Goal: Information Seeking & Learning: Learn about a topic

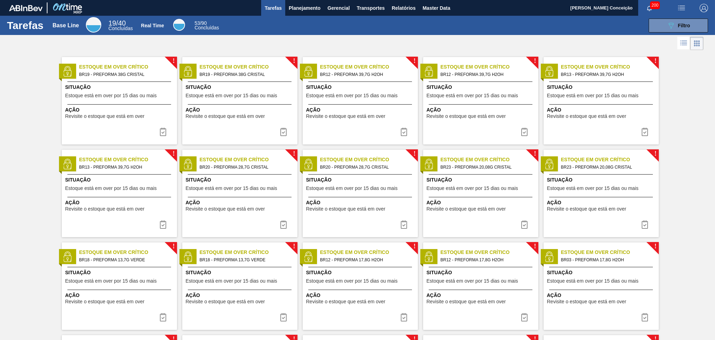
click at [301, 6] on span "Planejamento" at bounding box center [305, 8] width 32 height 8
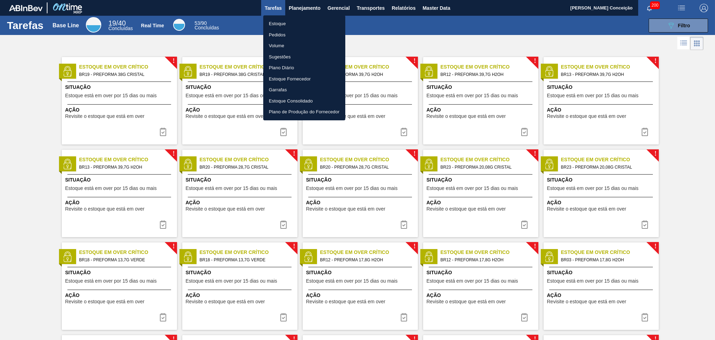
click at [282, 24] on li "Estoque" at bounding box center [304, 23] width 82 height 11
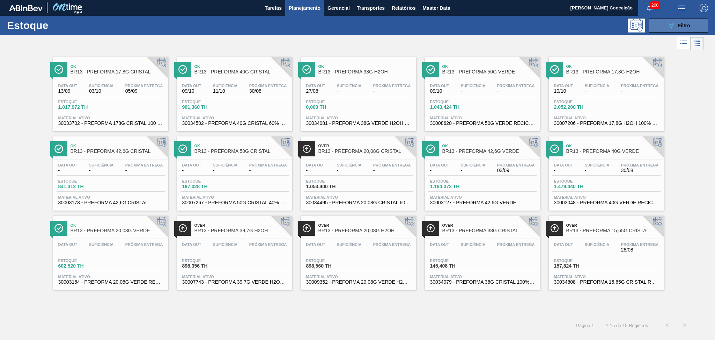
click at [694, 27] on button "089F7B8B-B2A5-4AFE-B5C0-19BA573D28AC Filtro" at bounding box center [678, 26] width 59 height 14
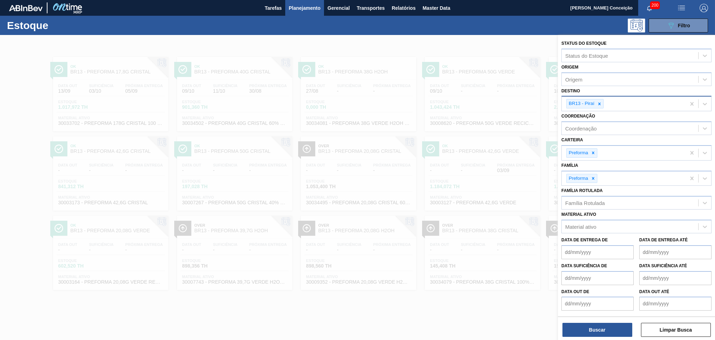
click at [600, 102] on icon at bounding box center [599, 103] width 5 height 5
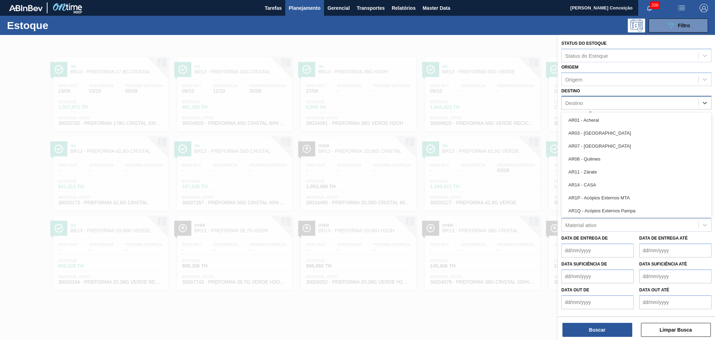
click at [596, 102] on div "Destino" at bounding box center [630, 103] width 137 height 10
type input "viam"
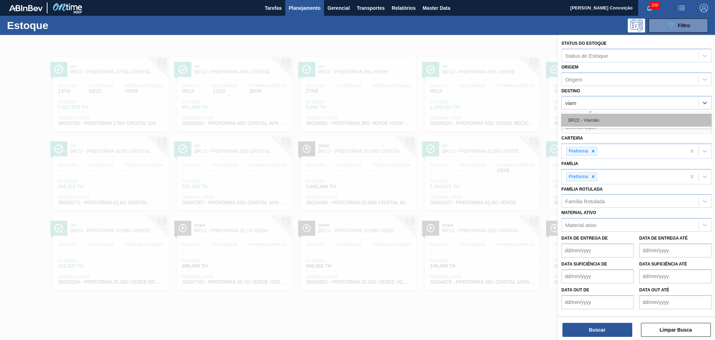
click at [601, 119] on div "BR22 - Viamão" at bounding box center [637, 120] width 150 height 13
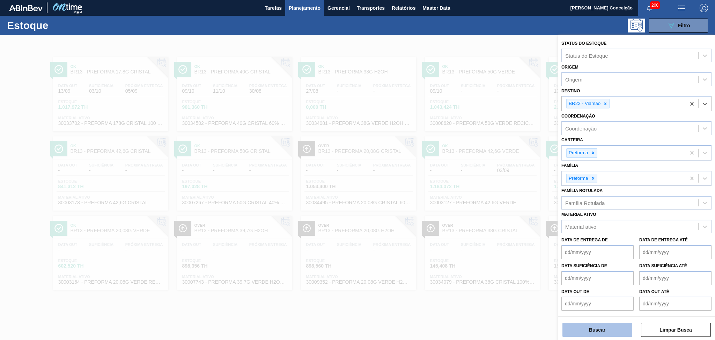
click at [604, 326] on button "Buscar" at bounding box center [598, 329] width 70 height 14
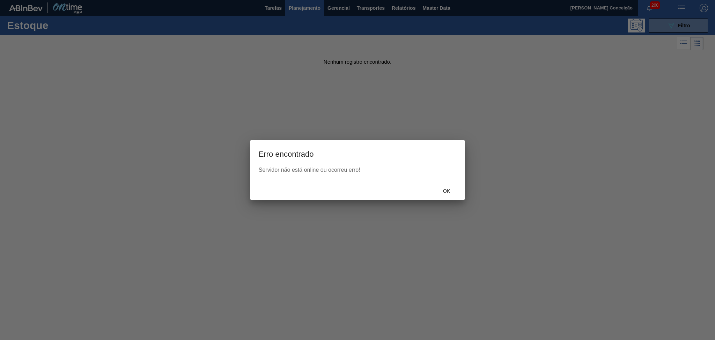
click at [445, 192] on span "Ok" at bounding box center [447, 191] width 18 height 6
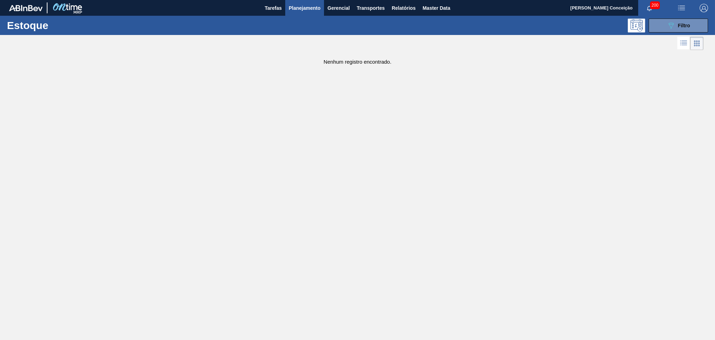
click at [291, 8] on span "Planejamento" at bounding box center [305, 8] width 32 height 8
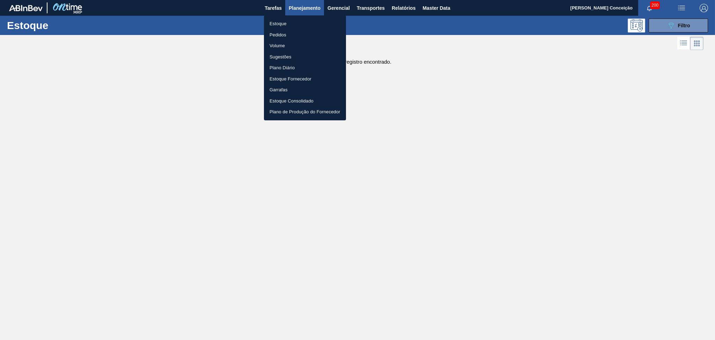
click at [294, 23] on li "Estoque" at bounding box center [305, 23] width 82 height 11
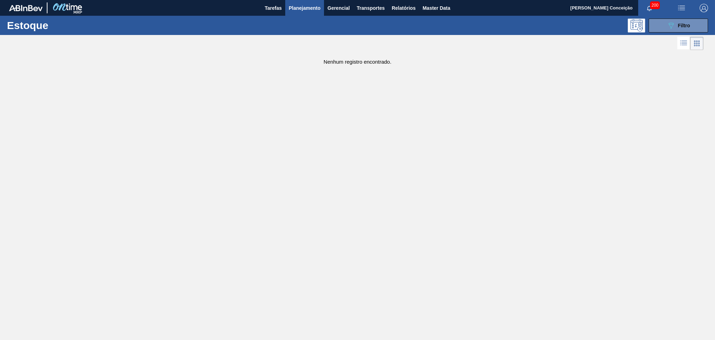
click at [271, 201] on main "Tarefas Planejamento Gerencial Transportes Relatórios Master Data Aline Apareci…" at bounding box center [357, 170] width 715 height 340
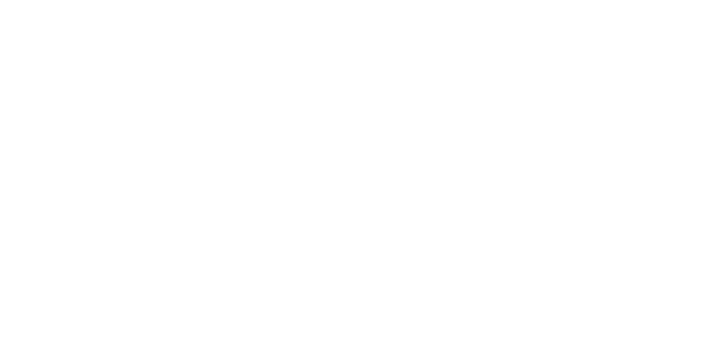
drag, startPoint x: 160, startPoint y: 31, endPoint x: 116, endPoint y: 6, distance: 51.0
click at [160, 0] on html at bounding box center [357, 0] width 715 height 0
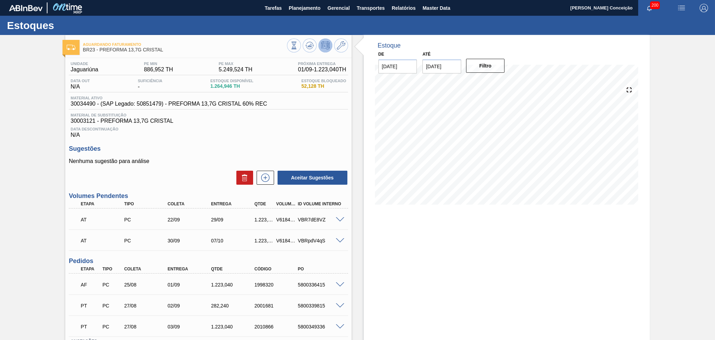
click at [217, 25] on div "Estoques" at bounding box center [357, 25] width 715 height 19
click at [307, 6] on span "Planejamento" at bounding box center [305, 8] width 32 height 8
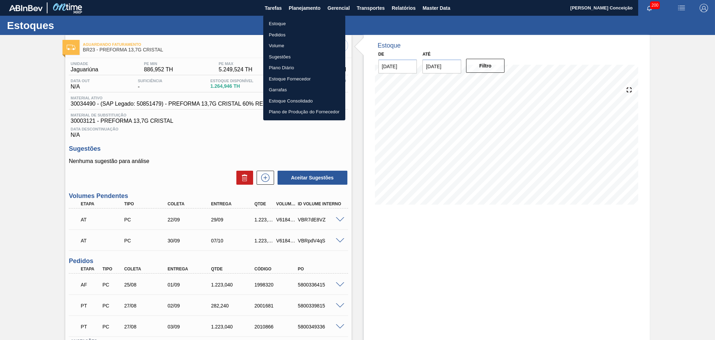
click at [288, 21] on li "Estoque" at bounding box center [304, 23] width 82 height 11
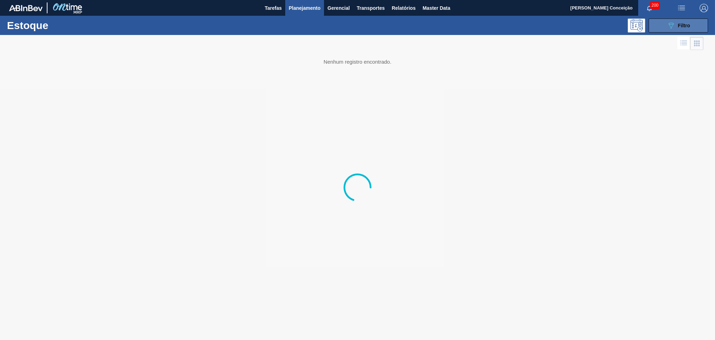
click at [669, 28] on icon "089F7B8B-B2A5-4AFE-B5C0-19BA573D28AC" at bounding box center [671, 25] width 8 height 8
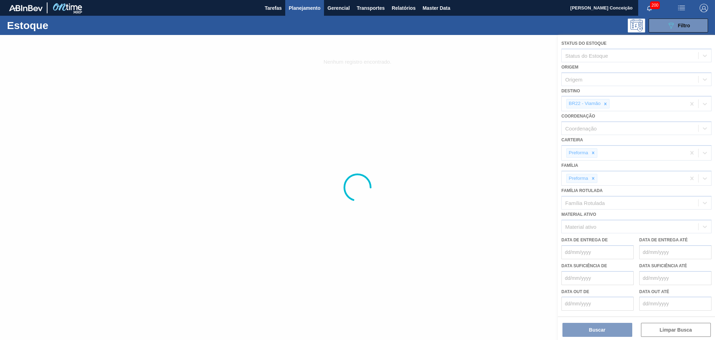
click at [578, 327] on div at bounding box center [357, 187] width 715 height 305
click at [580, 331] on div at bounding box center [357, 187] width 715 height 305
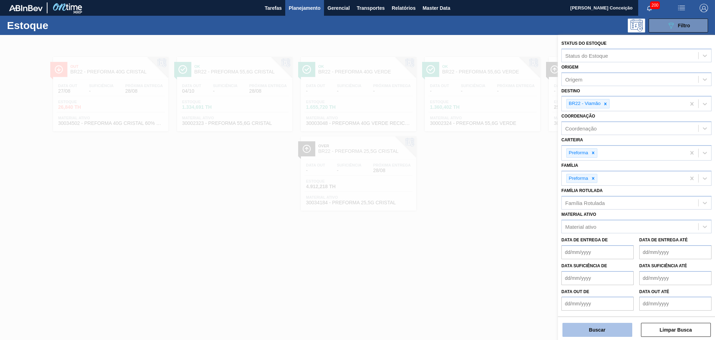
click at [591, 329] on button "Buscar" at bounding box center [598, 329] width 70 height 14
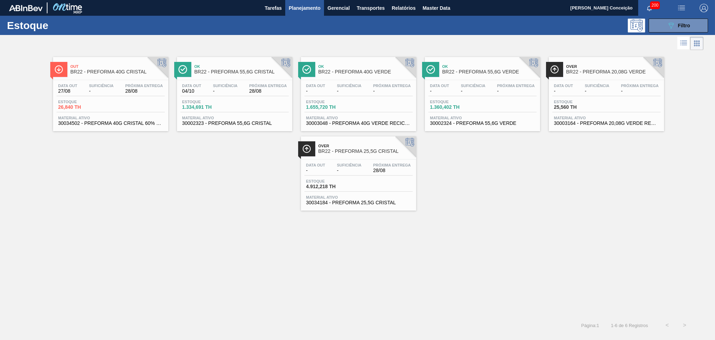
click at [114, 193] on div "Out BR22 - PREFORMA 40G CRISTAL Data out 27/08 Suficiência - Próxima Entrega 28…" at bounding box center [357, 131] width 715 height 159
click at [108, 101] on div "Estoque 26,840 TH" at bounding box center [83, 105] width 52 height 10
click at [213, 227] on div "Out BR22 - PREFORMA 40G CRISTAL Data out 27/08 Suficiência - Próxima Entrega 28…" at bounding box center [357, 184] width 715 height 264
click at [181, 201] on div "Out BR22 - PREFORMA 40G CRISTAL Data out 27/08 Suficiência - Próxima Entrega 28…" at bounding box center [357, 131] width 715 height 159
click at [62, 81] on div "Data out 27/08 Suficiência - Próxima Entrega 28/08 Estoque 26,840 TH Material a…" at bounding box center [110, 104] width 115 height 48
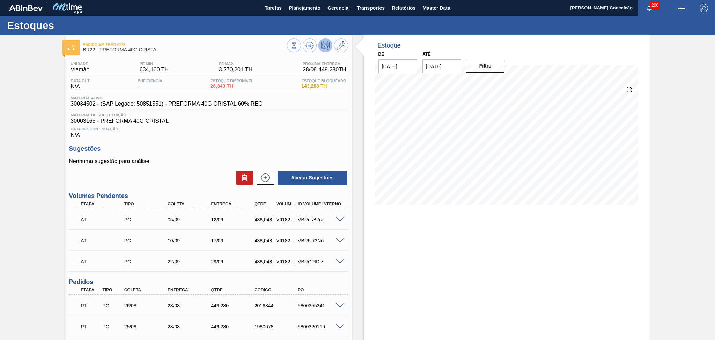
click at [270, 127] on span "Data Descontinuação" at bounding box center [209, 129] width 276 height 4
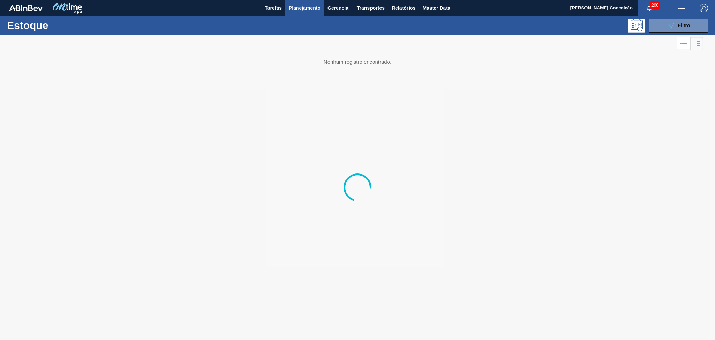
click at [306, 8] on span "Planejamento" at bounding box center [305, 8] width 32 height 8
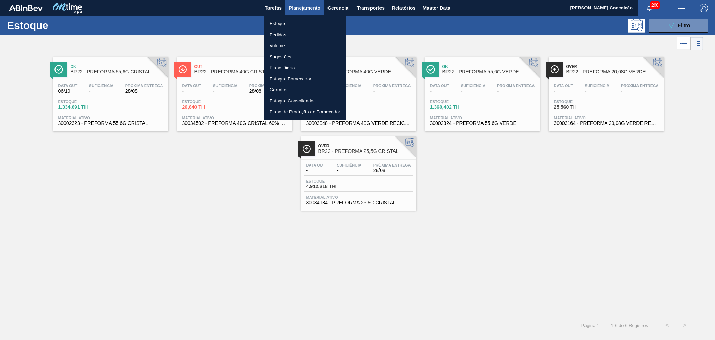
click at [285, 23] on li "Estoque" at bounding box center [305, 23] width 82 height 11
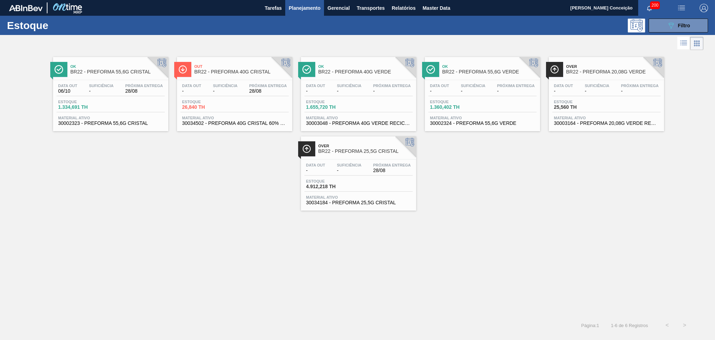
click at [222, 163] on div "Ok BR22 - PREFORMA 55,6G CRISTAL Data out 06/10 Suficiência - Próxima Entrega 2…" at bounding box center [357, 131] width 715 height 159
click at [87, 94] on div "Data out 06/10 Suficiência - Próxima Entrega 28/08" at bounding box center [111, 89] width 108 height 13
click at [359, 97] on div "Data out - Suficiência - Próxima Entrega - Estoque 1.655,720 TH Material ativo …" at bounding box center [358, 104] width 115 height 48
click at [366, 150] on span "BR22 - PREFORMA 25,5G CRISTAL" at bounding box center [366, 150] width 94 height 5
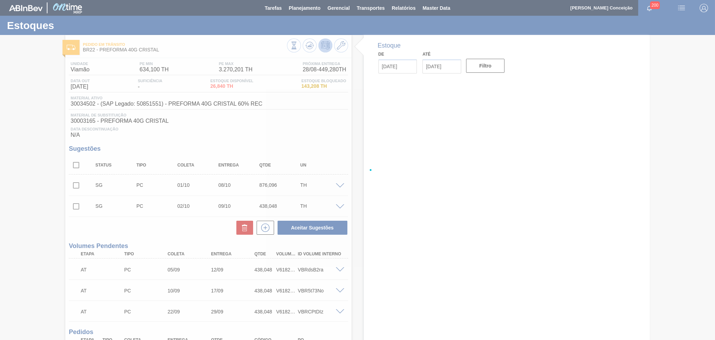
click at [269, 126] on div at bounding box center [357, 170] width 715 height 340
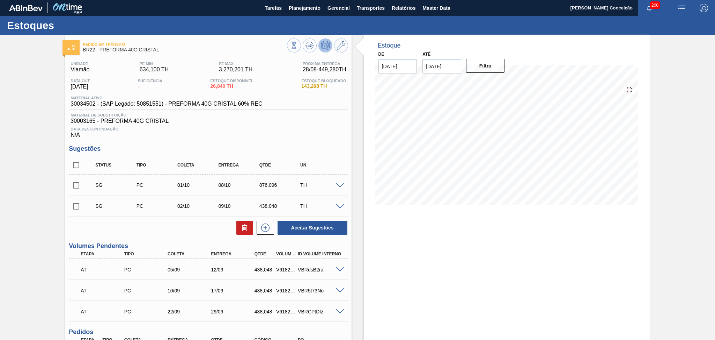
click at [320, 127] on span "Data Descontinuação" at bounding box center [209, 129] width 276 height 4
click at [363, 163] on div "Estoque De 28/08/2025 Até 30/09/2025 Filtro" at bounding box center [501, 291] width 298 height 513
click at [312, 45] on icon at bounding box center [310, 45] width 8 height 8
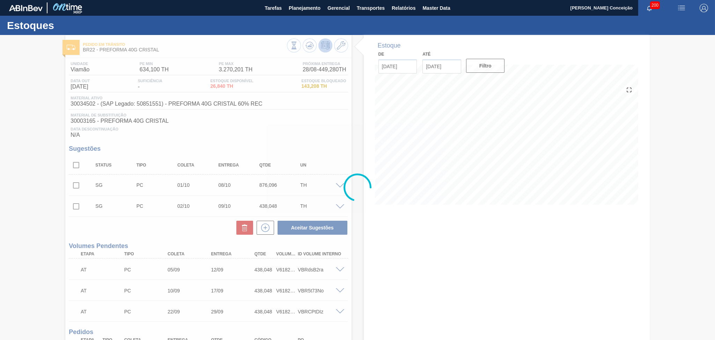
click at [331, 118] on div at bounding box center [357, 187] width 715 height 305
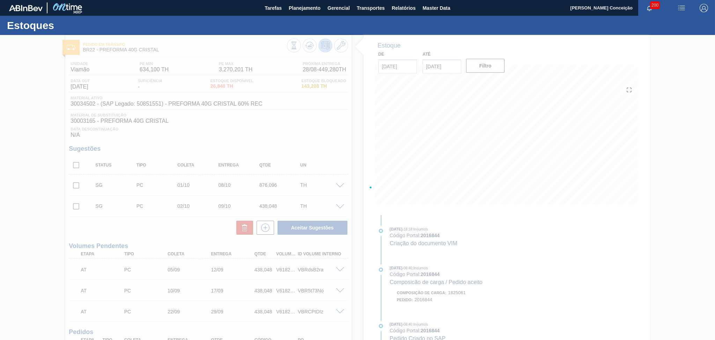
click at [257, 135] on div at bounding box center [357, 187] width 715 height 305
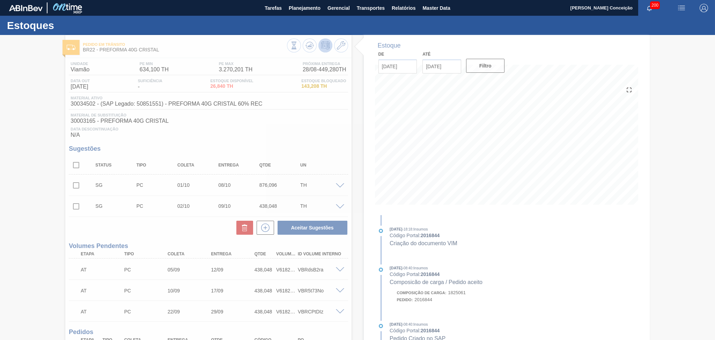
click at [315, 138] on div at bounding box center [357, 187] width 715 height 305
click at [314, 137] on div at bounding box center [357, 187] width 715 height 305
click at [313, 137] on div at bounding box center [357, 187] width 715 height 305
click at [256, 123] on div at bounding box center [357, 187] width 715 height 305
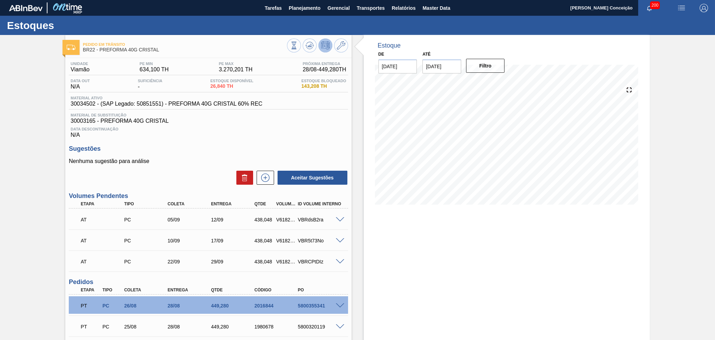
click at [284, 143] on div "Unidade Viamão PE MIN 634,100 TH PE MAX 3.270,201 TH Próxima Entrega 28/08 - 44…" at bounding box center [208, 276] width 286 height 437
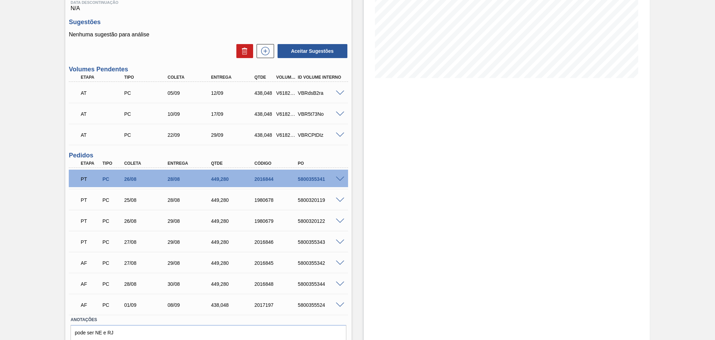
scroll to position [158, 0]
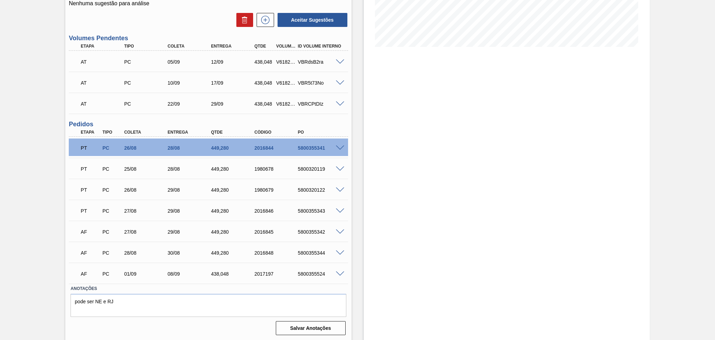
click at [311, 147] on div "5800355341" at bounding box center [320, 148] width 49 height 6
copy div "5800355341"
click at [306, 169] on div "5800320119" at bounding box center [320, 169] width 49 height 6
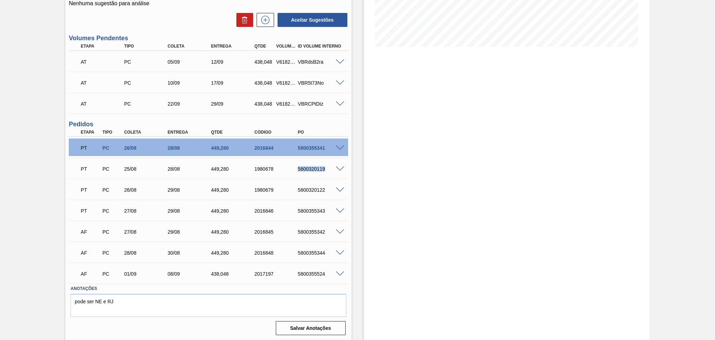
copy div "5800320119"
click at [307, 187] on div "5800320122" at bounding box center [320, 190] width 49 height 6
copy div "5800320122"
click at [313, 209] on div "5800355343" at bounding box center [320, 211] width 49 height 6
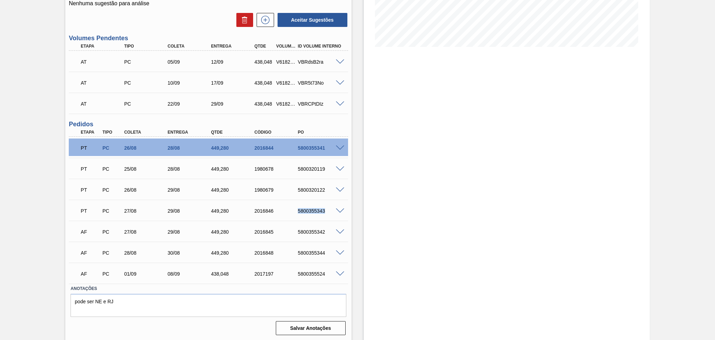
click at [313, 209] on div "5800355343" at bounding box center [320, 211] width 49 height 6
copy div "5800355343"
click at [339, 189] on span at bounding box center [340, 189] width 8 height 5
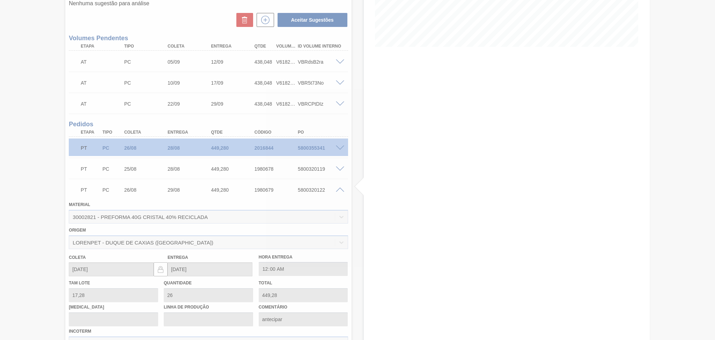
click at [340, 189] on div at bounding box center [357, 170] width 715 height 340
click at [340, 190] on div at bounding box center [357, 170] width 715 height 340
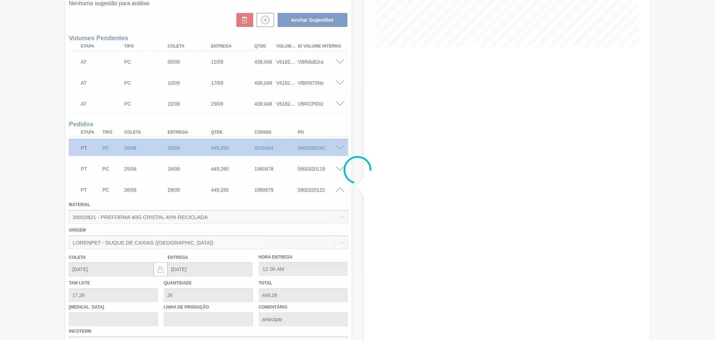
click at [340, 190] on div at bounding box center [357, 170] width 715 height 340
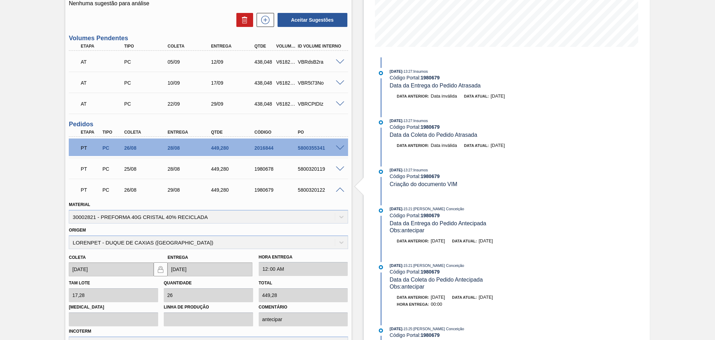
click at [338, 188] on span at bounding box center [340, 189] width 8 height 5
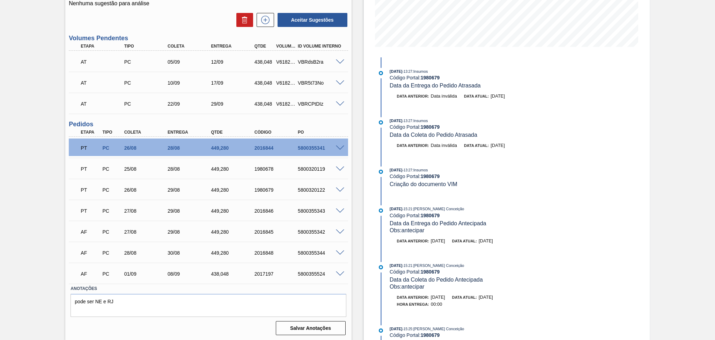
click at [343, 145] on span at bounding box center [340, 147] width 8 height 5
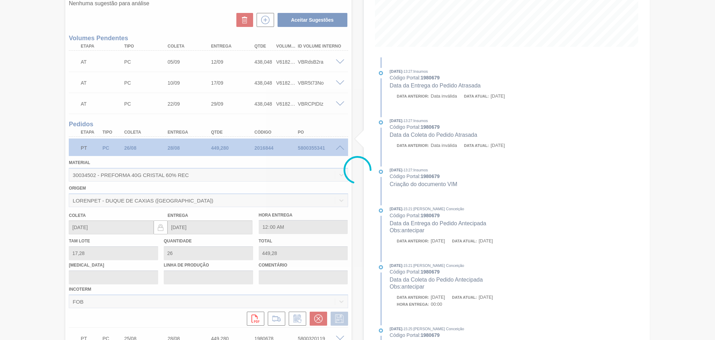
click at [339, 147] on div at bounding box center [357, 170] width 715 height 340
click at [338, 147] on div at bounding box center [357, 170] width 715 height 340
click at [339, 147] on div at bounding box center [357, 170] width 715 height 340
click at [340, 147] on div at bounding box center [357, 170] width 715 height 340
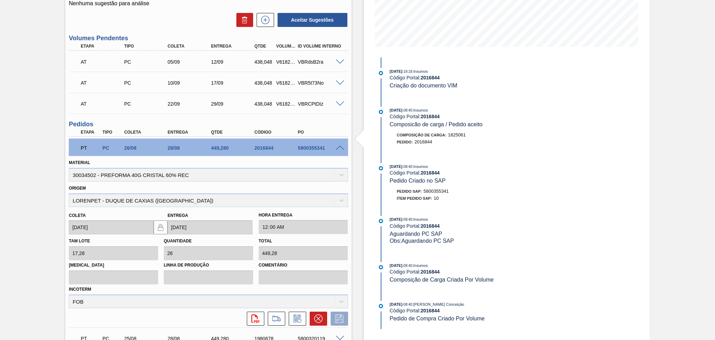
click at [340, 147] on span at bounding box center [340, 147] width 8 height 5
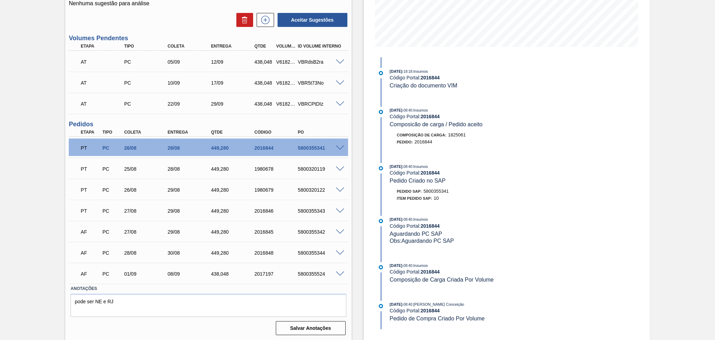
scroll to position [0, 0]
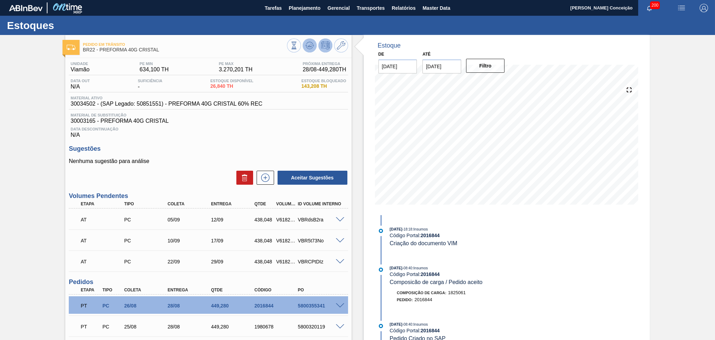
click at [308, 45] on icon at bounding box center [310, 45] width 8 height 8
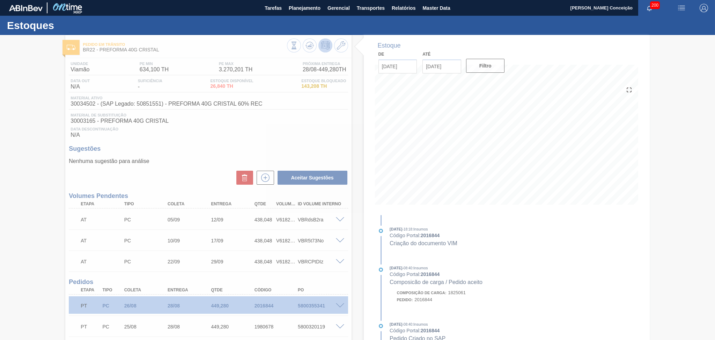
click at [290, 133] on div at bounding box center [357, 187] width 715 height 305
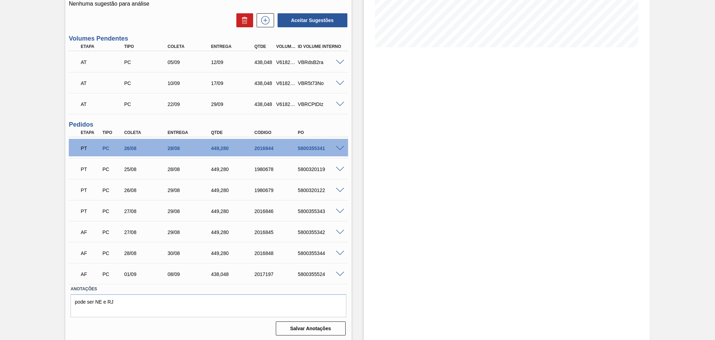
scroll to position [158, 0]
click at [311, 253] on div "5800355344" at bounding box center [320, 253] width 49 height 6
click at [305, 233] on div "5800355342" at bounding box center [320, 232] width 49 height 6
click at [306, 232] on div "5800355342" at bounding box center [320, 232] width 49 height 6
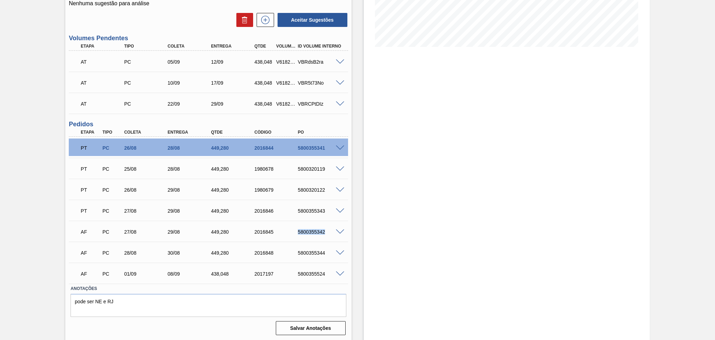
copy div "5800355342"
click at [305, 253] on div "5800355344" at bounding box center [320, 253] width 49 height 6
click at [305, 252] on div "5800355344" at bounding box center [320, 253] width 49 height 6
copy div "5800355344"
click at [343, 285] on label "Anotações" at bounding box center [209, 288] width 276 height 10
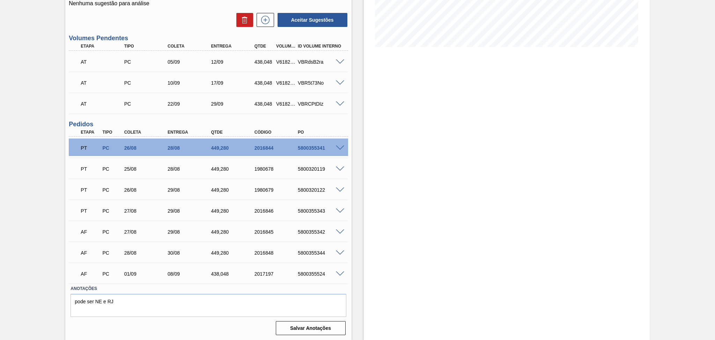
click at [341, 188] on span at bounding box center [340, 189] width 8 height 5
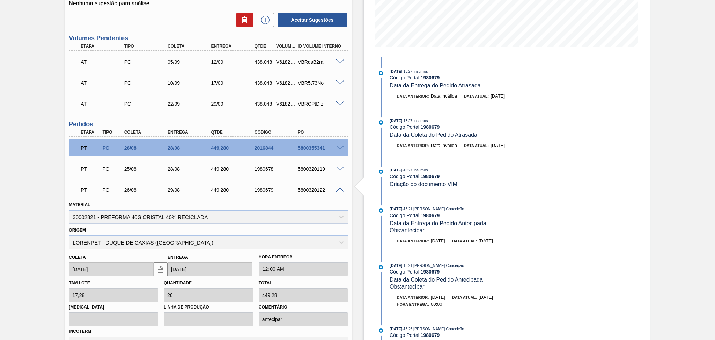
click at [341, 191] on div "5800320122" at bounding box center [320, 190] width 49 height 6
click at [340, 190] on span at bounding box center [340, 189] width 8 height 5
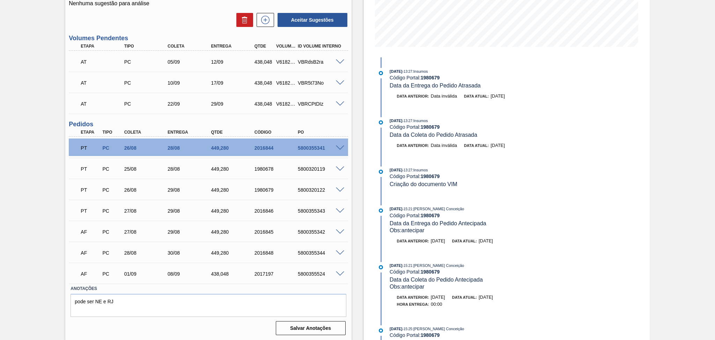
click at [36, 209] on div "Pedido em Trânsito BR22 - PREFORMA 40G CRISTAL Unidade Viamão PE MIN 634,100 TH…" at bounding box center [357, 108] width 715 height 463
click at [353, 229] on div "Estoque De 28/08/2025 Até 30/09/2025 Filtro 02/09 Projeção de Estoque 2,722.52 …" at bounding box center [501, 108] width 298 height 463
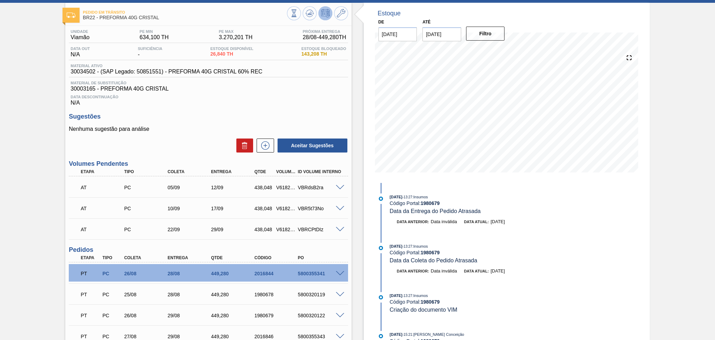
scroll to position [0, 0]
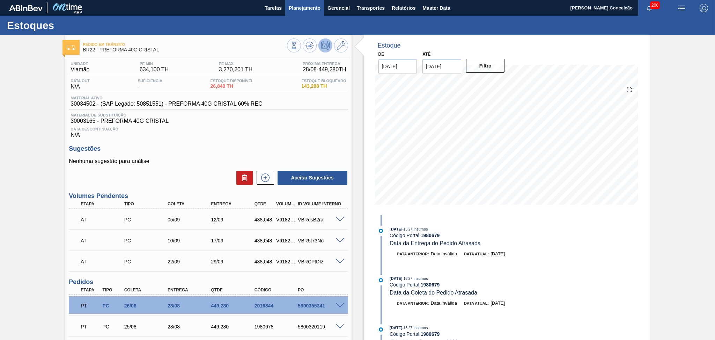
click at [302, 4] on span "Planejamento" at bounding box center [305, 8] width 32 height 8
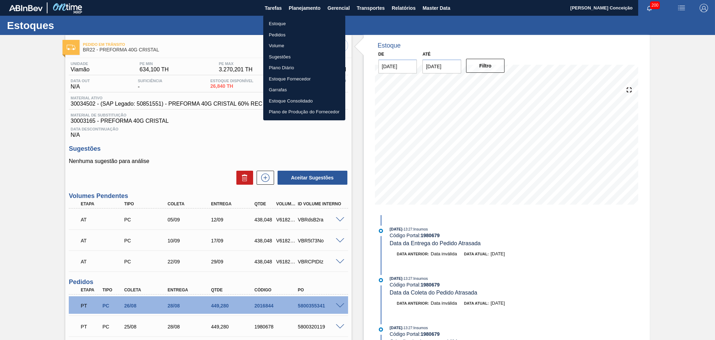
click at [279, 35] on li "Pedidos" at bounding box center [304, 34] width 82 height 11
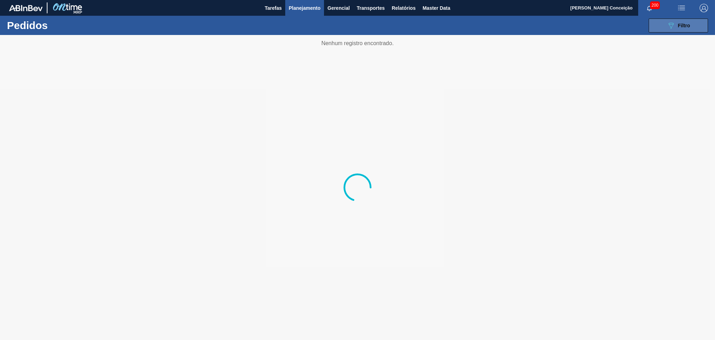
click at [688, 21] on div "089F7B8B-B2A5-4AFE-B5C0-19BA573D28AC Filtro" at bounding box center [678, 25] width 23 height 8
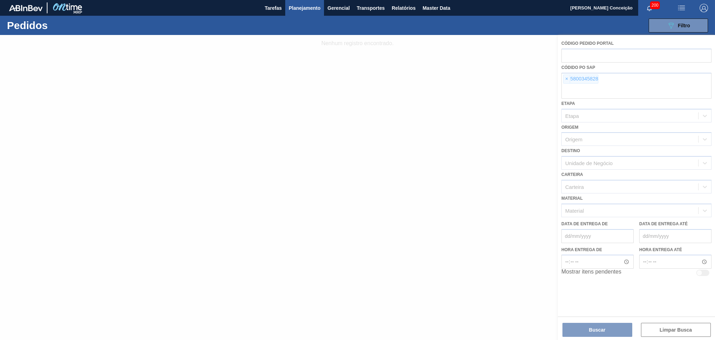
click at [564, 81] on div at bounding box center [357, 187] width 715 height 305
click at [566, 78] on div at bounding box center [357, 187] width 715 height 305
click at [567, 81] on div at bounding box center [357, 187] width 715 height 305
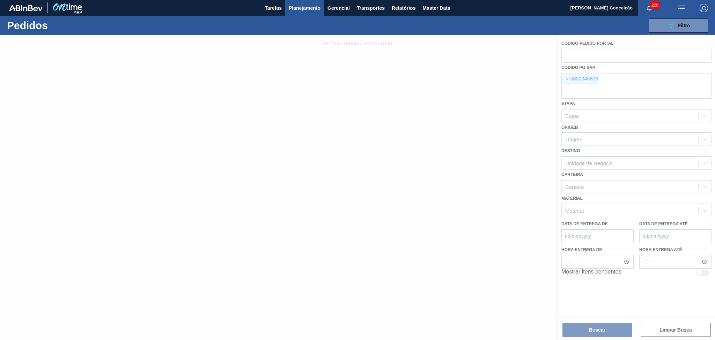
click at [288, 169] on div at bounding box center [357, 187] width 715 height 305
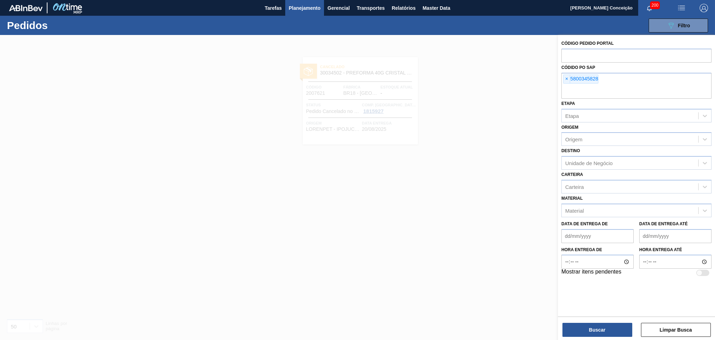
click at [461, 168] on div at bounding box center [357, 205] width 715 height 340
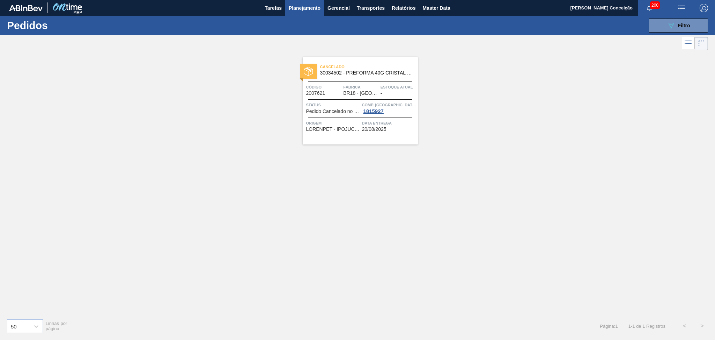
click at [230, 134] on div "Cancelado 30034502 - PREFORMA 40G CRISTAL 60% REC Código 2007621 Fábrica BR18 -…" at bounding box center [357, 182] width 715 height 261
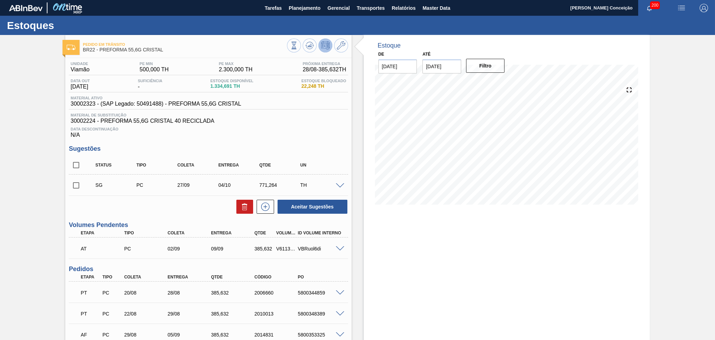
click at [324, 159] on div "Status Tipo Coleta Entrega Qtde UN" at bounding box center [214, 165] width 246 height 15
click at [311, 44] on icon at bounding box center [309, 45] width 5 height 3
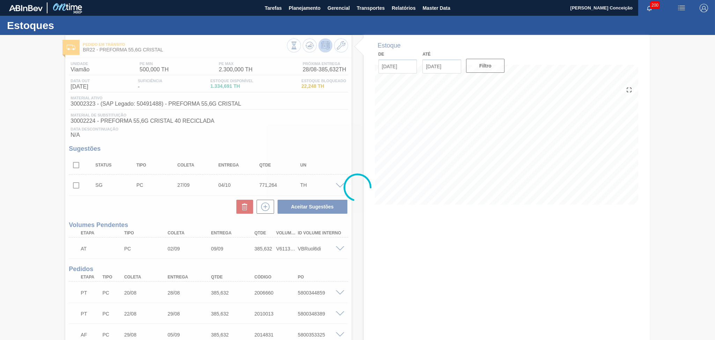
click at [340, 131] on div at bounding box center [357, 187] width 715 height 305
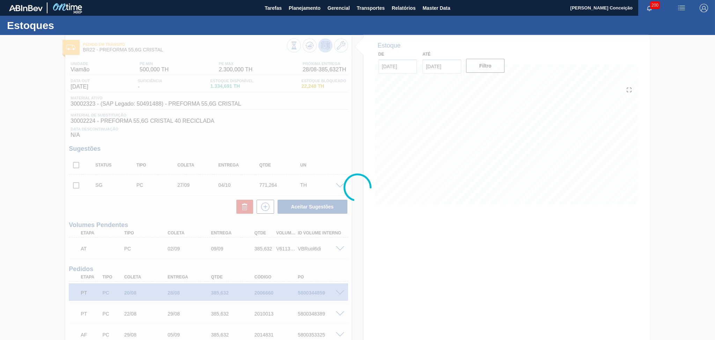
click at [269, 166] on div at bounding box center [357, 187] width 715 height 305
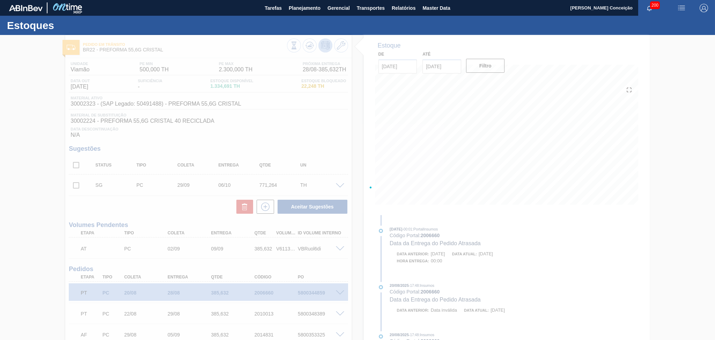
click at [279, 154] on div at bounding box center [357, 187] width 715 height 305
click at [292, 141] on div at bounding box center [357, 187] width 715 height 305
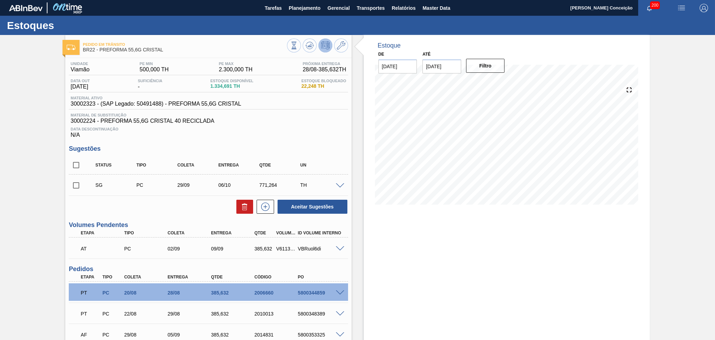
click at [292, 141] on div "Unidade Viamão PE MIN 500,000 TH PE MAX 2.300,000 TH Próxima Entrega 28/08 - 38…" at bounding box center [208, 228] width 286 height 340
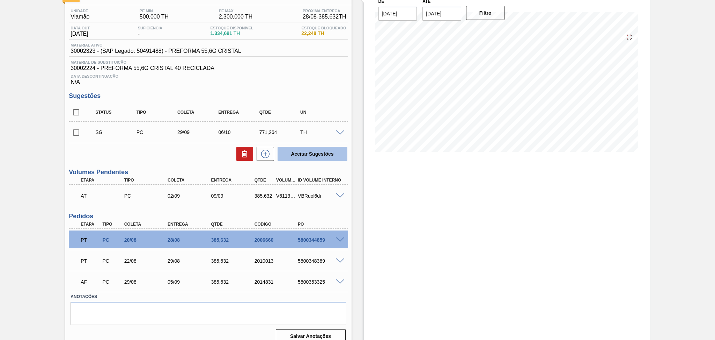
scroll to position [60, 0]
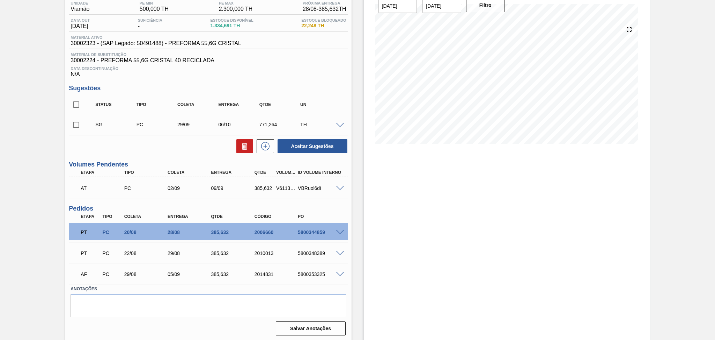
click at [341, 271] on span at bounding box center [340, 273] width 8 height 5
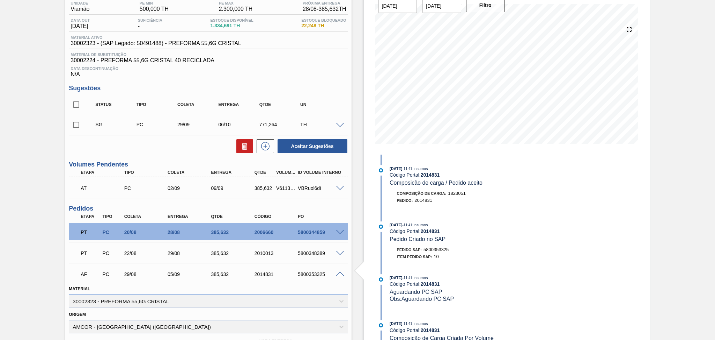
click at [339, 272] on span at bounding box center [340, 273] width 8 height 5
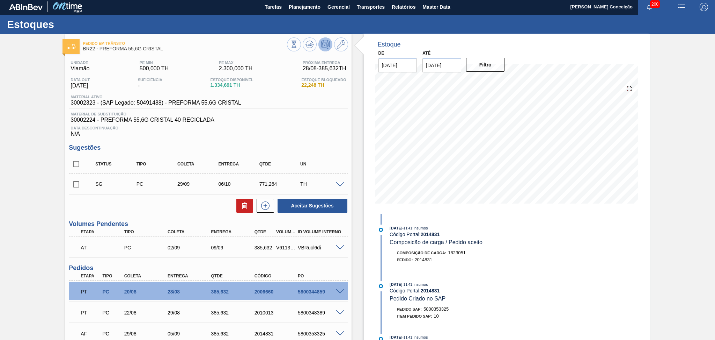
scroll to position [0, 0]
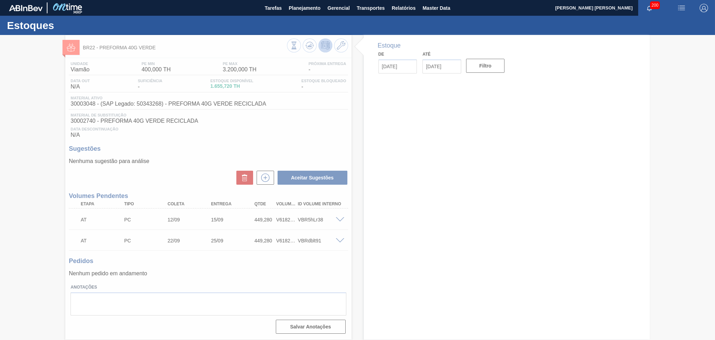
click at [249, 268] on div at bounding box center [357, 187] width 715 height 305
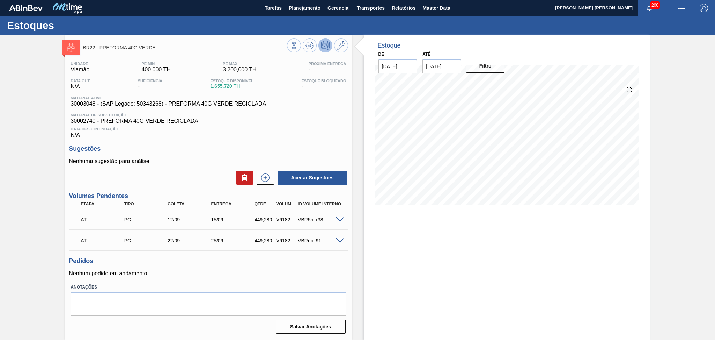
click at [252, 266] on div "Pedidos Nenhum pedido em andamento" at bounding box center [208, 266] width 279 height 19
click at [311, 39] on button at bounding box center [310, 45] width 14 height 14
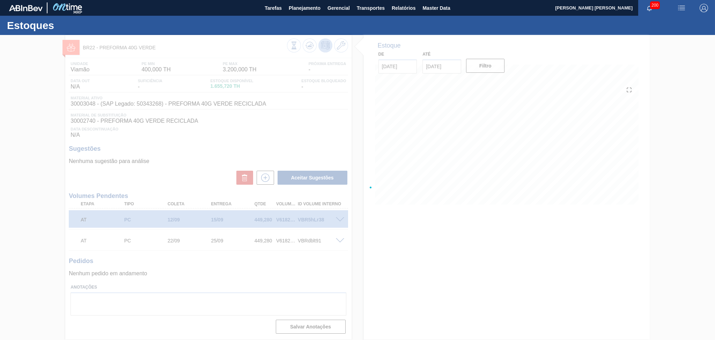
click at [294, 124] on div at bounding box center [357, 187] width 715 height 305
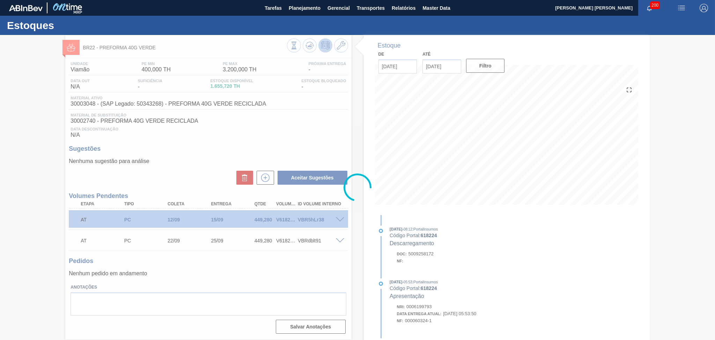
click at [323, 117] on div at bounding box center [357, 187] width 715 height 305
click at [187, 126] on div at bounding box center [357, 187] width 715 height 305
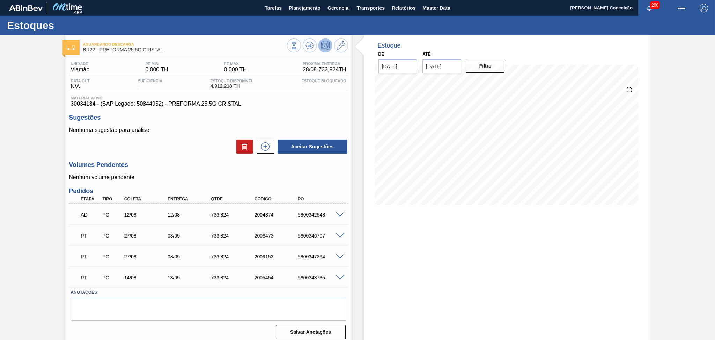
click at [192, 146] on div "Aceitar Sugestões" at bounding box center [208, 146] width 279 height 15
click at [180, 162] on h3 "Volumes Pendentes" at bounding box center [208, 164] width 279 height 7
click at [354, 185] on div "Estoque De [DATE] Até [DATE] Filtro" at bounding box center [501, 189] width 298 height 309
click at [307, 43] on icon at bounding box center [310, 45] width 8 height 8
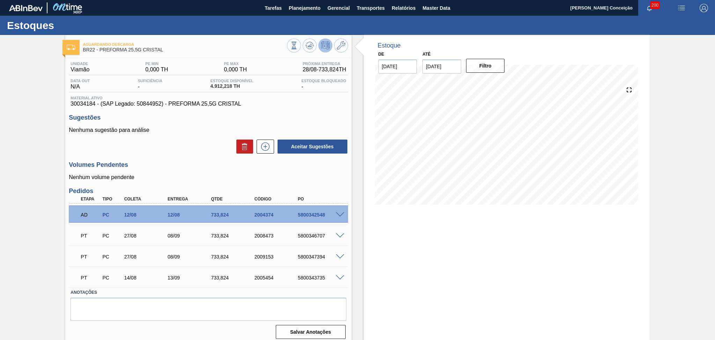
click at [149, 292] on label "Anotações" at bounding box center [209, 292] width 276 height 10
click at [124, 286] on div "PT PC 14/08 13/09 733,824 2005454 5800343735 Material 30034184 - PREFORMA 25,5G…" at bounding box center [208, 276] width 279 height 21
click at [137, 277] on div "14/08" at bounding box center [147, 278] width 49 height 6
click at [340, 277] on span at bounding box center [340, 277] width 8 height 5
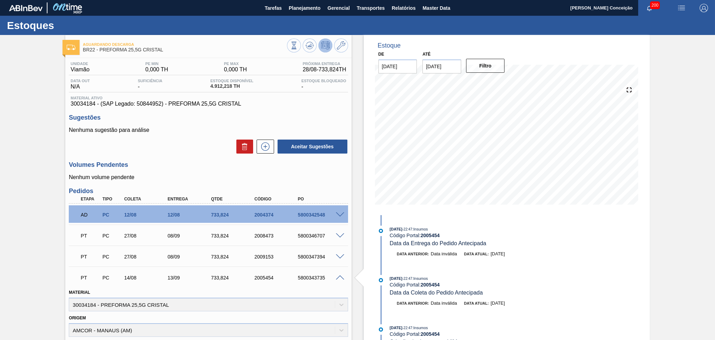
click at [309, 181] on div "Unidade Viamão PE MIN 0,000 TH PE MAX 0,000 TH Próxima Entrega 28/08 - 733,824 …" at bounding box center [208, 284] width 286 height 452
click at [136, 164] on h3 "Volumes Pendentes" at bounding box center [208, 164] width 279 height 7
click at [338, 277] on span at bounding box center [340, 277] width 8 height 5
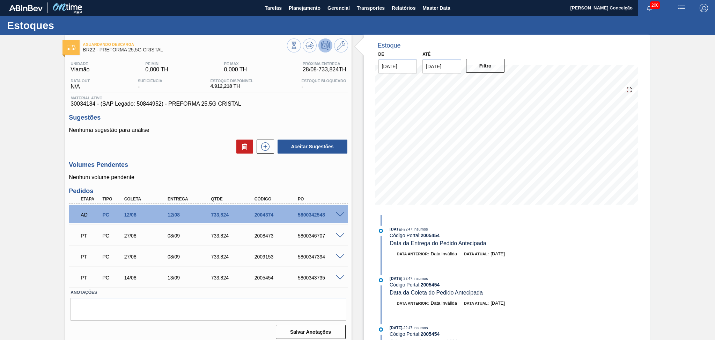
click at [359, 265] on div "Estoque De 28/08/2025 Até 30/09/2025 Filtro 30/08 Projeção de Estoque 5,106.042…" at bounding box center [501, 189] width 298 height 309
click at [186, 174] on p "Nenhum volume pendente" at bounding box center [208, 177] width 279 height 6
click at [190, 139] on div "Aceitar Sugestões" at bounding box center [208, 146] width 279 height 15
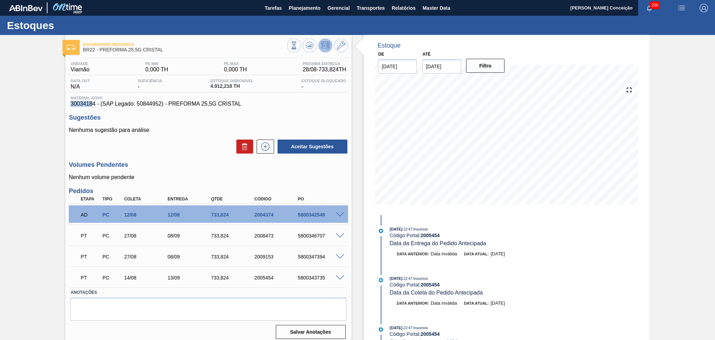
drag, startPoint x: 93, startPoint y: 105, endPoint x: 65, endPoint y: 104, distance: 27.6
click at [65, 104] on div "Unidade Viamão PE MIN 0,000 TH PE MAX 0,000 TH Próxima Entrega 28/08 - 733,824 …" at bounding box center [208, 199] width 286 height 283
drag, startPoint x: 95, startPoint y: 104, endPoint x: 63, endPoint y: 104, distance: 32.1
click at [63, 104] on div "Aguardando Descarga BR22 - PREFORMA 25,5G CRISTAL Unidade Viamão PE MIN 0,000 T…" at bounding box center [357, 189] width 715 height 309
copy span "30034184"
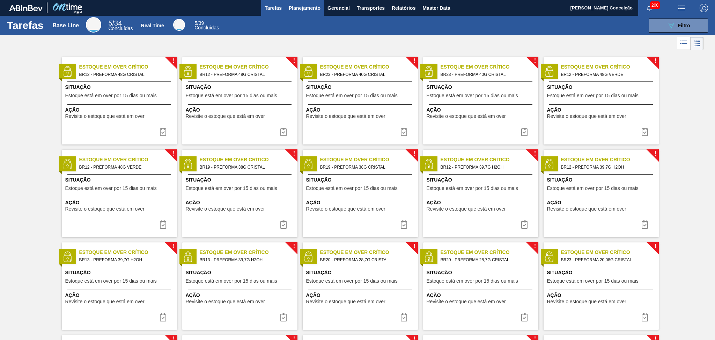
click at [309, 9] on span "Planejamento" at bounding box center [305, 8] width 32 height 8
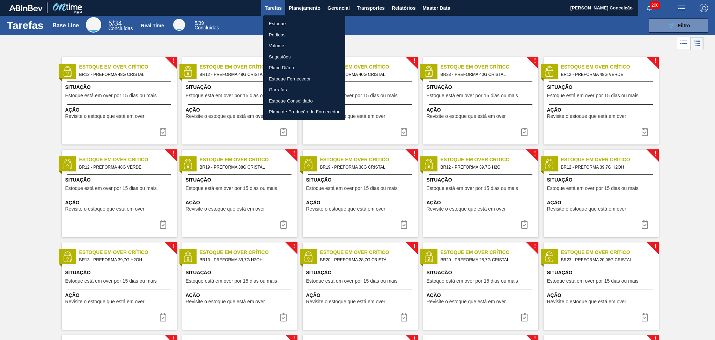
click at [272, 21] on li "Estoque" at bounding box center [304, 23] width 82 height 11
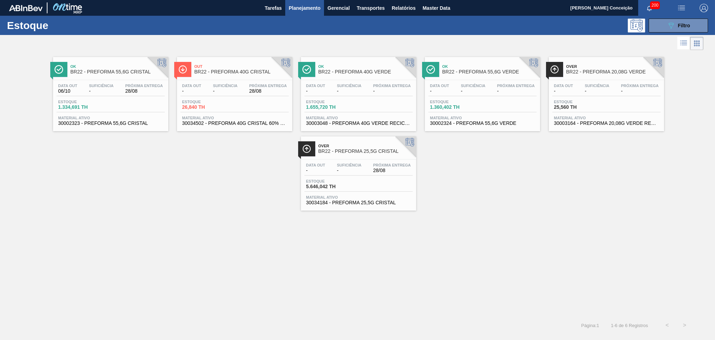
click at [344, 170] on span "-" at bounding box center [349, 170] width 24 height 5
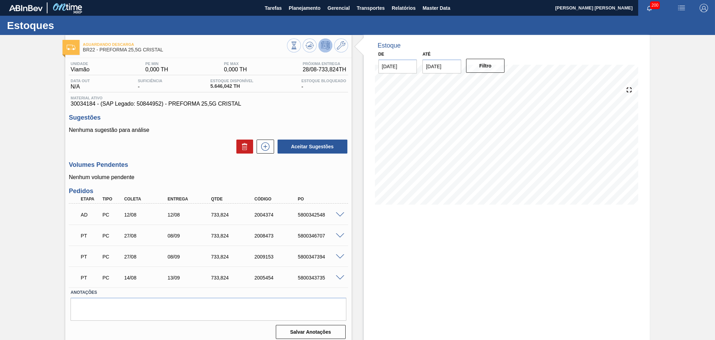
click at [188, 165] on h3 "Volumes Pendentes" at bounding box center [208, 164] width 279 height 7
click at [591, 221] on div "Estoque De [DATE] Até [DATE] Filtro 26/09 Projeção de Estoque 5,327.514 [DOMAIN…" at bounding box center [507, 189] width 286 height 309
click at [133, 239] on div "PT PC 27/08 08/09 733,[PHONE_NUMBER] 5800346707" at bounding box center [206, 235] width 261 height 14
click at [136, 279] on div "14/08" at bounding box center [147, 278] width 49 height 6
click at [340, 212] on span at bounding box center [340, 214] width 8 height 5
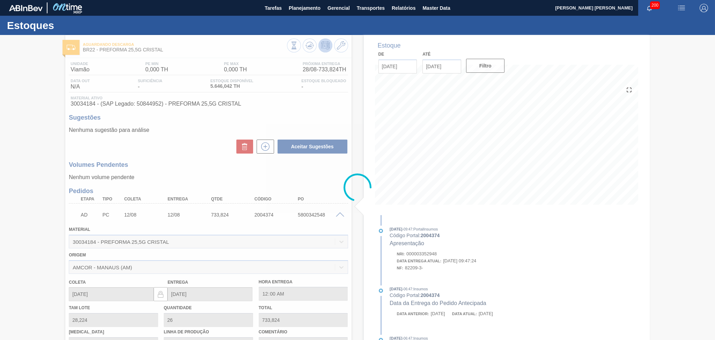
click at [623, 265] on div at bounding box center [357, 187] width 715 height 305
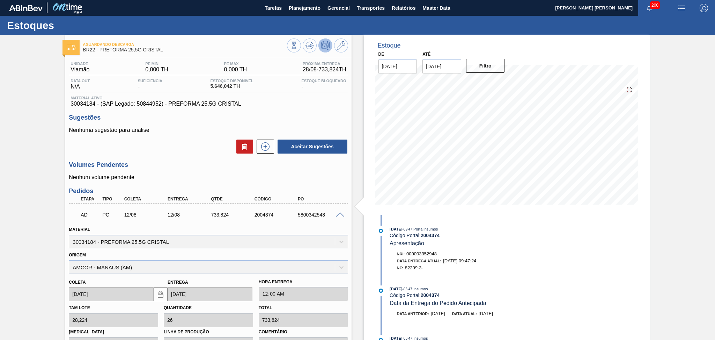
click at [497, 243] on div "[DATE] 09:47 : PortalInsumos Código Portal: 2004374 Apresentação" at bounding box center [473, 235] width 166 height 21
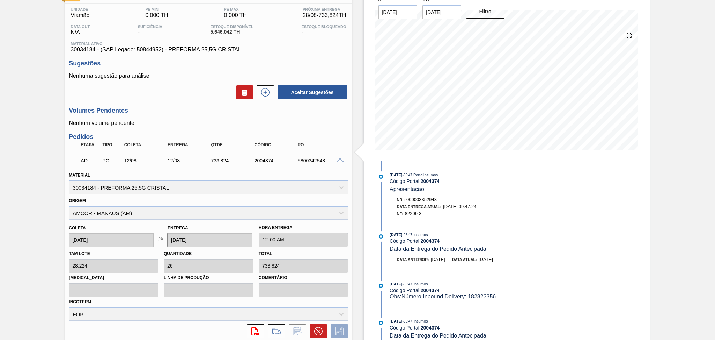
scroll to position [33, 0]
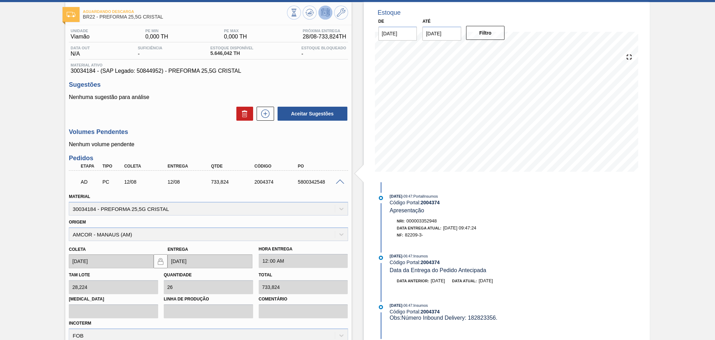
click at [337, 181] on span at bounding box center [340, 181] width 8 height 5
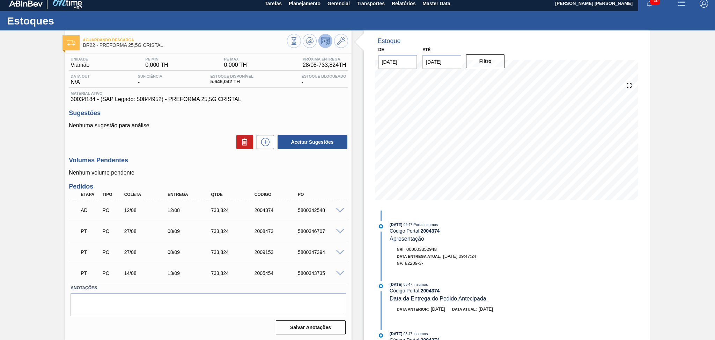
click at [338, 231] on span at bounding box center [340, 230] width 8 height 5
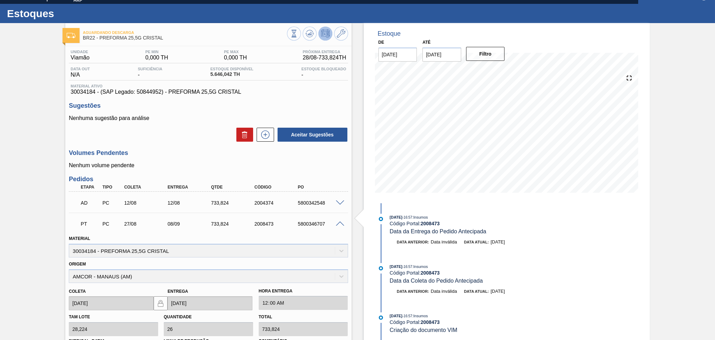
scroll to position [0, 0]
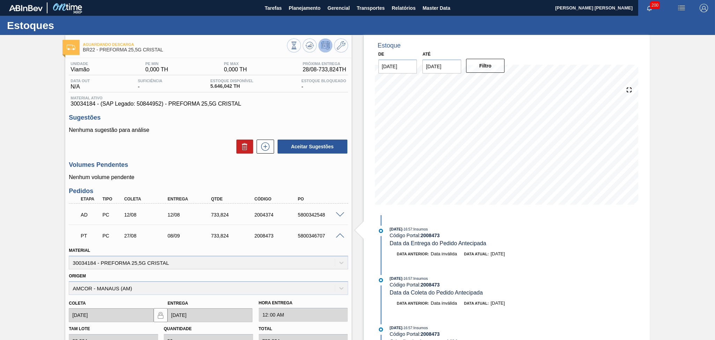
click at [306, 233] on div "5800346707" at bounding box center [320, 236] width 49 height 6
copy div "5800346707"
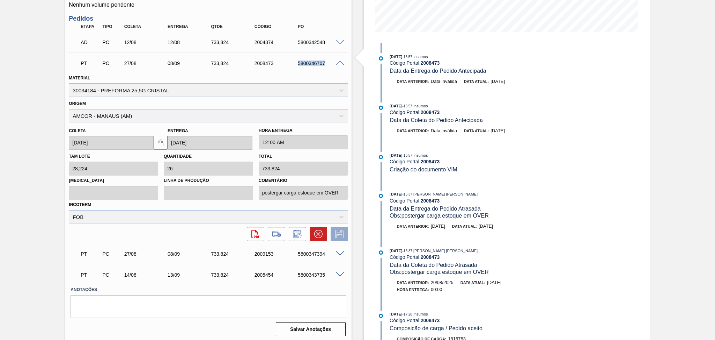
scroll to position [173, 0]
click at [338, 65] on div "PT PC 27/08 08/09 733,[PHONE_NUMBER] 5800346707" at bounding box center [208, 61] width 279 height 17
click at [338, 60] on span at bounding box center [340, 62] width 8 height 5
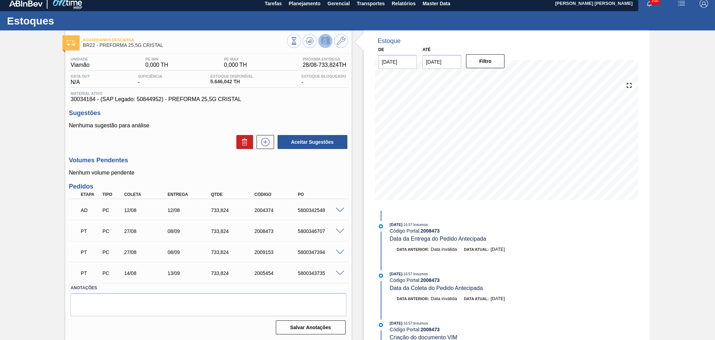
click at [317, 250] on div "5800347394" at bounding box center [320, 252] width 49 height 6
click at [340, 252] on span at bounding box center [340, 251] width 8 height 5
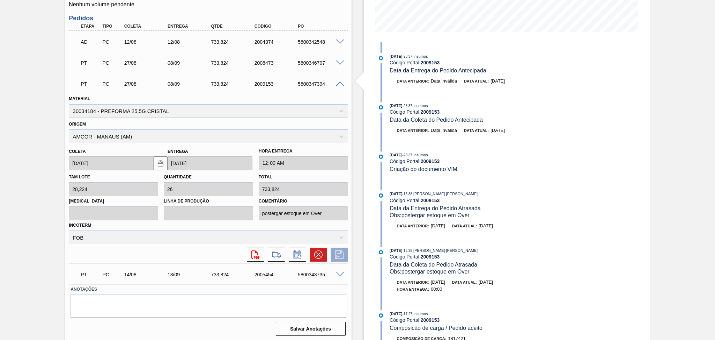
click at [340, 86] on div "PT PC 27/08 08/09 733,[PHONE_NUMBER] 5800347394" at bounding box center [208, 82] width 279 height 17
click at [339, 86] on div "5800347394" at bounding box center [320, 84] width 49 height 6
click at [339, 84] on span at bounding box center [340, 83] width 8 height 5
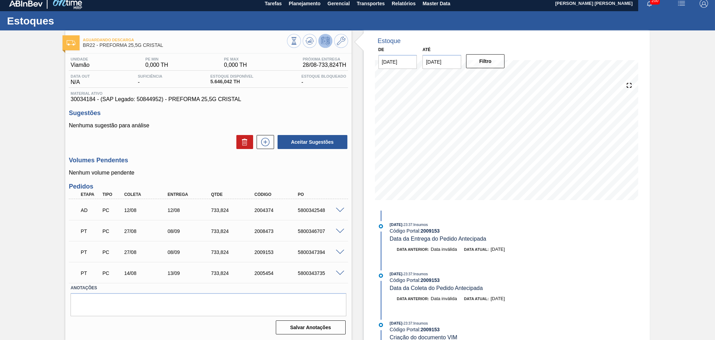
click at [312, 254] on div "5800347394" at bounding box center [320, 252] width 49 height 6
copy div "5800347394"
click at [337, 251] on span at bounding box center [340, 251] width 8 height 5
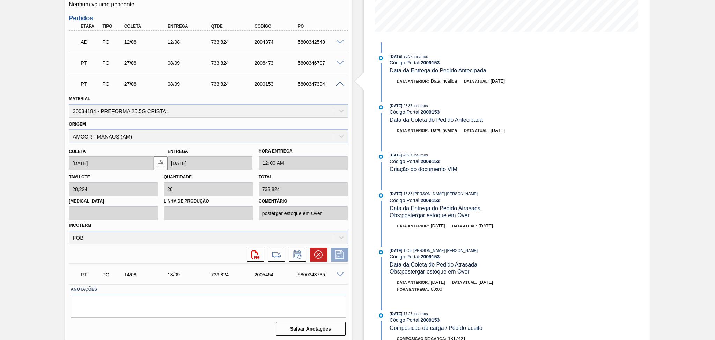
click at [341, 86] on div "5800347394" at bounding box center [320, 84] width 49 height 6
click at [338, 83] on span at bounding box center [340, 83] width 8 height 5
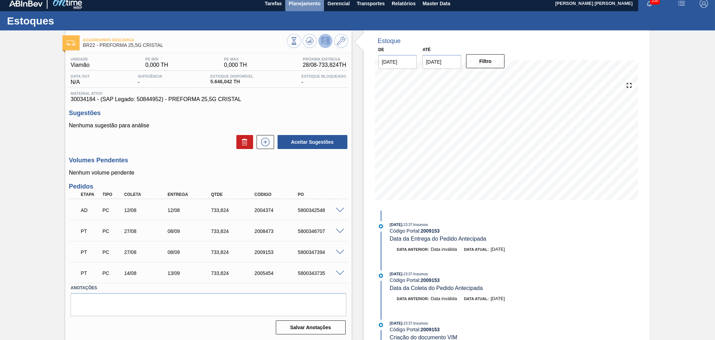
click at [300, 5] on span "Planejamento" at bounding box center [305, 3] width 32 height 8
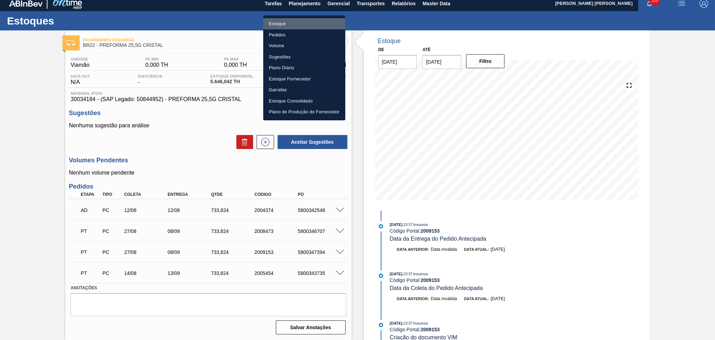
click at [284, 22] on li "Estoque" at bounding box center [304, 23] width 82 height 11
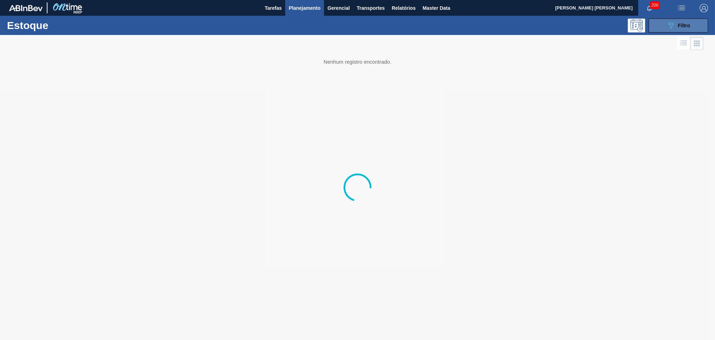
click at [676, 22] on div "089F7B8B-B2A5-4AFE-B5C0-19BA573D28AC Filtro" at bounding box center [678, 25] width 23 height 8
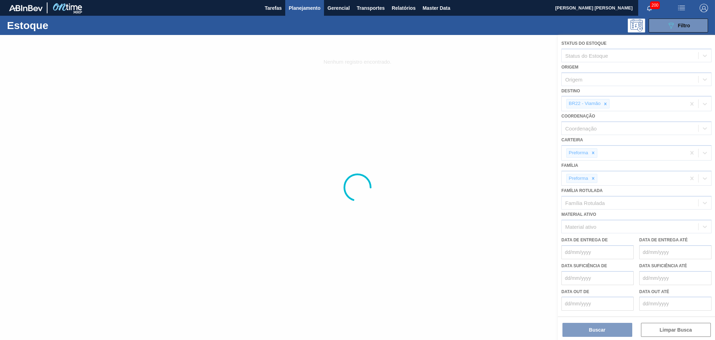
click at [605, 103] on div at bounding box center [357, 187] width 715 height 305
click at [604, 103] on div at bounding box center [357, 187] width 715 height 305
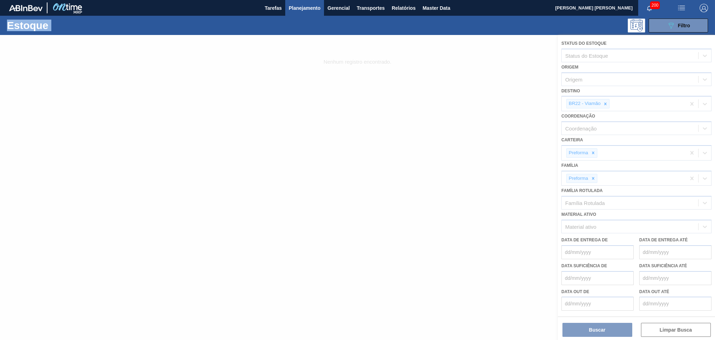
click at [604, 103] on div at bounding box center [357, 187] width 715 height 305
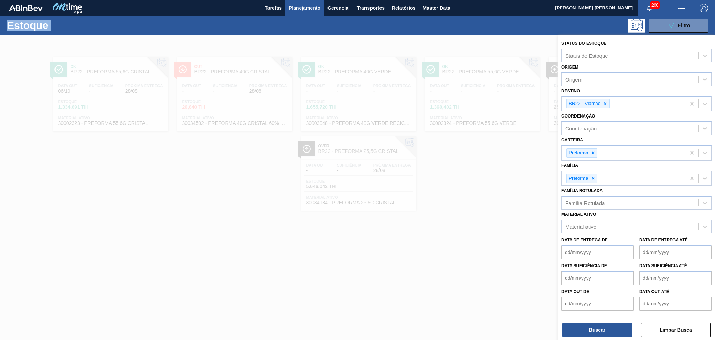
click at [604, 103] on icon at bounding box center [605, 103] width 5 height 5
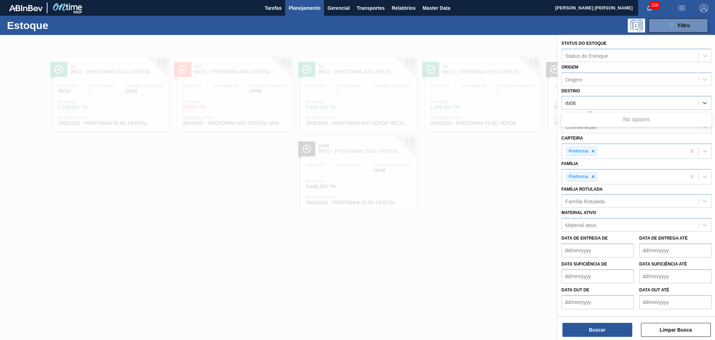
type input "rb08"
drag, startPoint x: 604, startPoint y: 103, endPoint x: 471, endPoint y: 105, distance: 133.1
click at [558, 103] on div "Status do Estoque Status do Estoque Origem Origem Destino option BR22 - Viamão,…" at bounding box center [636, 205] width 157 height 340
click at [569, 102] on div "Destino" at bounding box center [574, 103] width 18 height 6
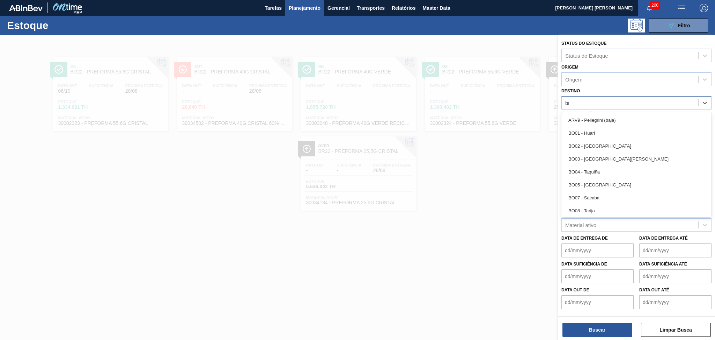
type input "br08"
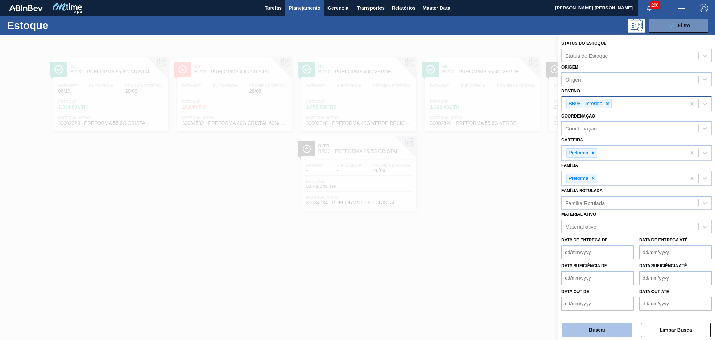
click at [580, 329] on button "Buscar" at bounding box center [598, 329] width 70 height 14
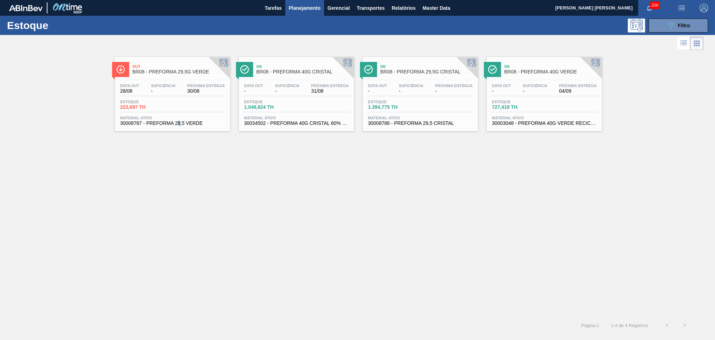
click at [179, 179] on div "Out BR08 - PREFORMA 29,5G VERDE Data out 28/08 Suficiência - Próxima Entrega 30…" at bounding box center [357, 184] width 715 height 264
click at [168, 79] on div "Out BR08 - PREFORMA 29,5G VERDE Data out 28/08 Suficiência - Próxima Entrega 30…" at bounding box center [172, 94] width 115 height 74
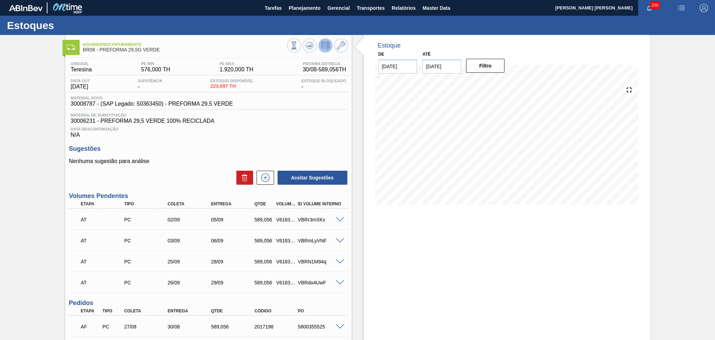
click at [287, 129] on span "Data Descontinuação" at bounding box center [209, 129] width 276 height 4
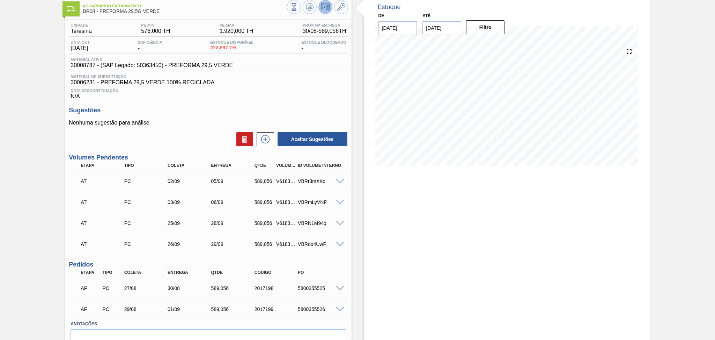
scroll to position [74, 0]
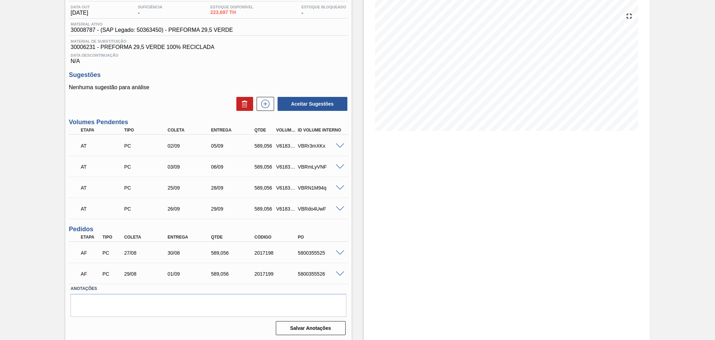
click at [360, 277] on div "Estoque De 28/08/2025 Até 30/09/2025 Filtro 30/08 Projeção de Estoque 812.753 N…" at bounding box center [501, 150] width 298 height 379
click at [340, 251] on span at bounding box center [340, 252] width 8 height 5
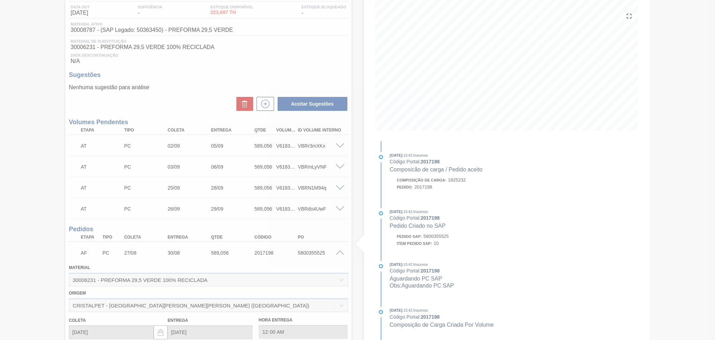
click at [340, 252] on div at bounding box center [357, 170] width 715 height 340
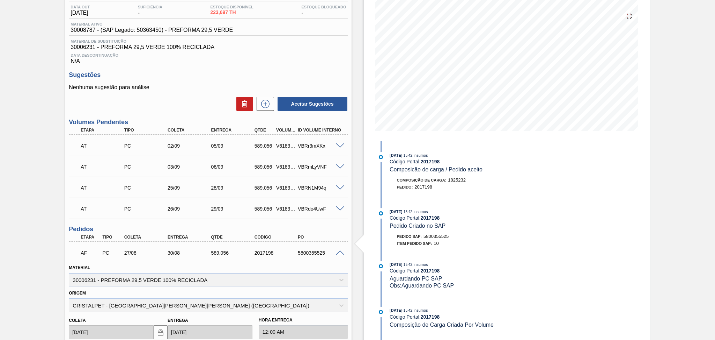
click at [340, 252] on span at bounding box center [340, 252] width 8 height 5
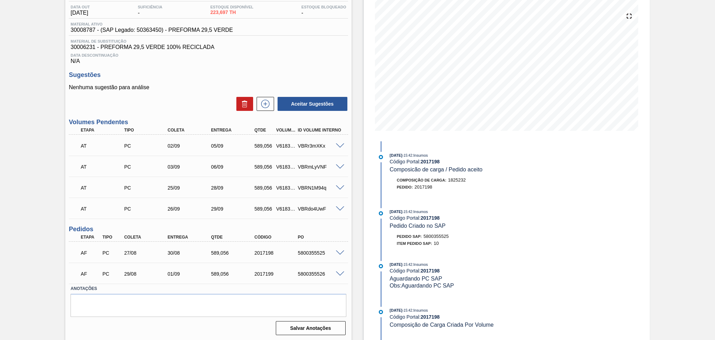
click at [316, 250] on div "5800355525" at bounding box center [320, 253] width 49 height 6
copy div "5800355525"
click at [311, 272] on div "5800355526" at bounding box center [320, 274] width 49 height 6
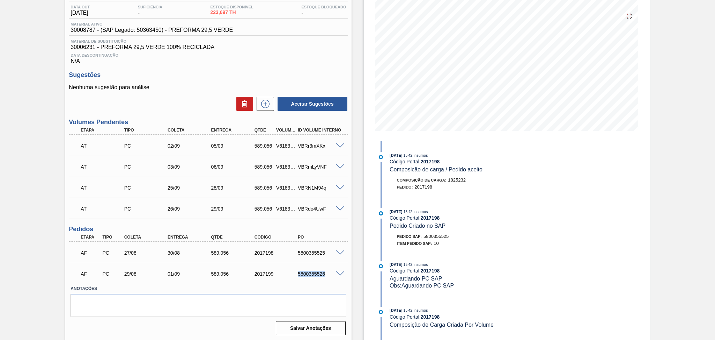
copy div "5800355526"
click at [288, 58] on div "Data Descontinuação N/A" at bounding box center [208, 57] width 279 height 14
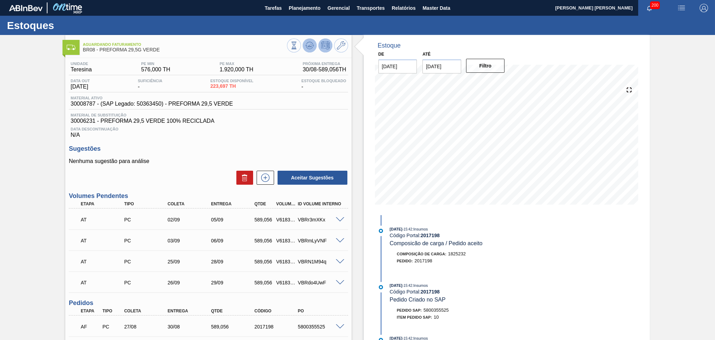
click at [311, 44] on icon at bounding box center [310, 45] width 8 height 8
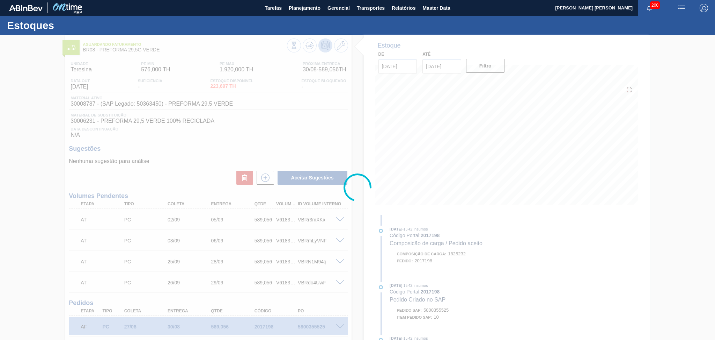
click at [275, 143] on div at bounding box center [357, 187] width 715 height 305
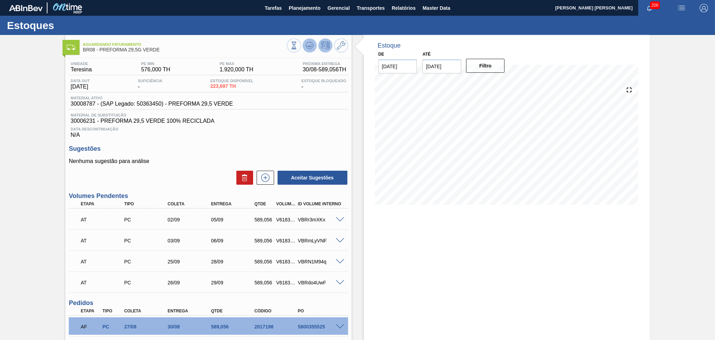
click at [311, 45] on icon at bounding box center [309, 45] width 5 height 3
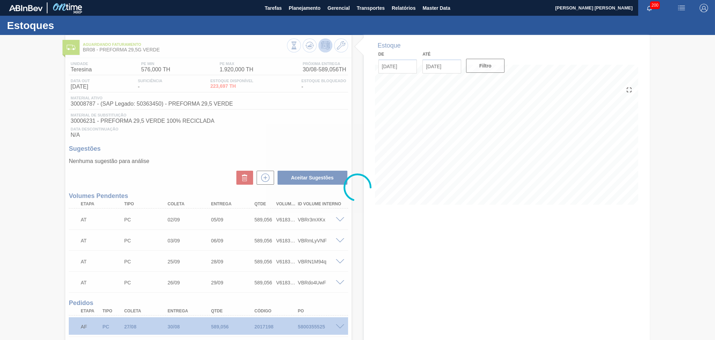
click at [378, 237] on div at bounding box center [357, 187] width 715 height 305
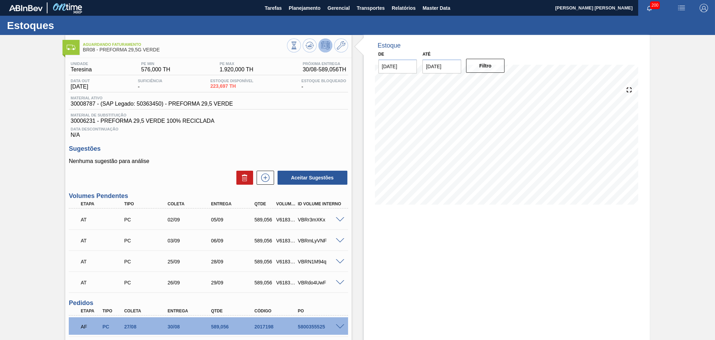
click at [371, 222] on div "Estoque De 28/08/2025 Até 30/09/2025 Filtro 01/09 Projeção de Estoque 1,156.613…" at bounding box center [507, 224] width 286 height 379
click at [295, 10] on span "Planejamento" at bounding box center [305, 8] width 32 height 8
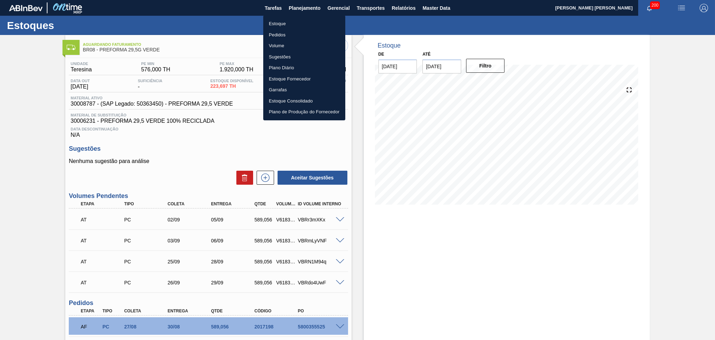
drag, startPoint x: 283, startPoint y: 25, endPoint x: 339, endPoint y: 36, distance: 57.5
click at [283, 25] on li "Estoque" at bounding box center [304, 23] width 82 height 11
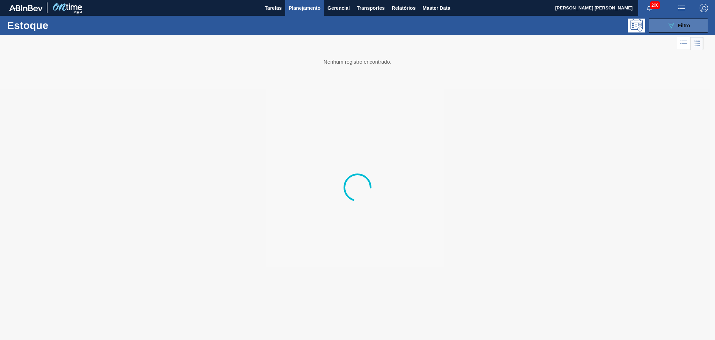
click at [674, 27] on icon "089F7B8B-B2A5-4AFE-B5C0-19BA573D28AC" at bounding box center [671, 25] width 8 height 8
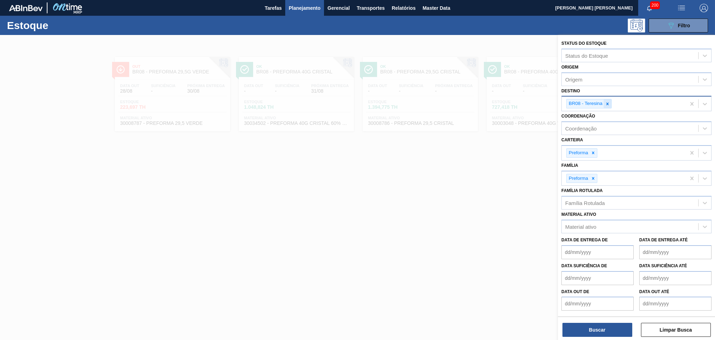
click at [606, 103] on icon at bounding box center [607, 103] width 5 height 5
click at [606, 103] on div "Destino" at bounding box center [630, 103] width 137 height 10
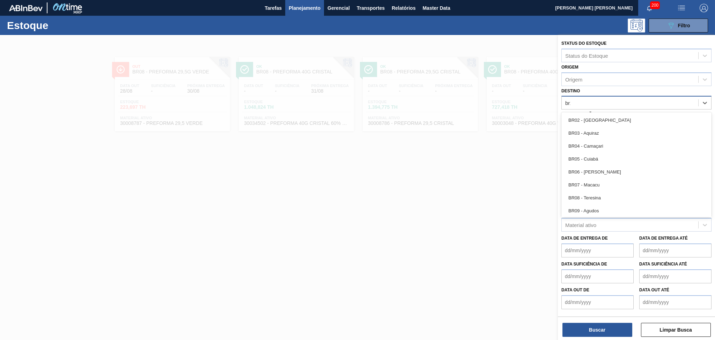
type input "br18"
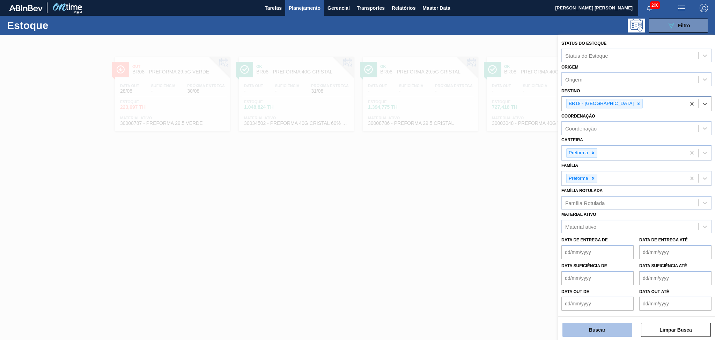
drag, startPoint x: 587, startPoint y: 321, endPoint x: 586, endPoint y: 324, distance: 3.9
click at [588, 320] on div "Buscar Limpar Busca" at bounding box center [636, 326] width 157 height 20
click at [586, 327] on button "Buscar" at bounding box center [598, 329] width 70 height 14
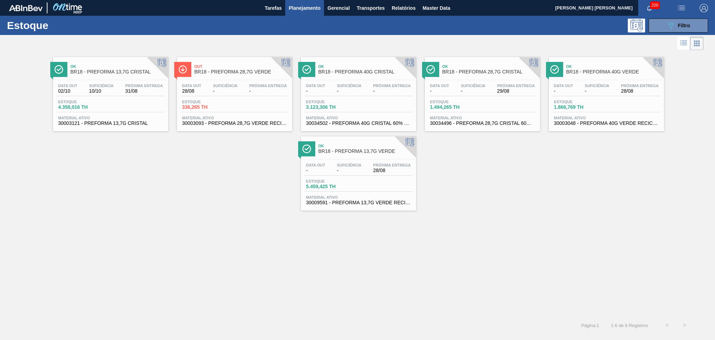
click at [190, 221] on div "Ok BR18 - PREFORMA 13,7G CRISTAL Data out 02/10 Suficiência 10/10 Próxima Entre…" at bounding box center [357, 184] width 715 height 264
click at [203, 206] on div "Ok BR18 - PREFORMA 13,7G CRISTAL Data out 02/10 Suficiência 10/10 Próxima Entre…" at bounding box center [357, 131] width 715 height 159
click at [502, 119] on span "Material ativo" at bounding box center [482, 118] width 105 height 4
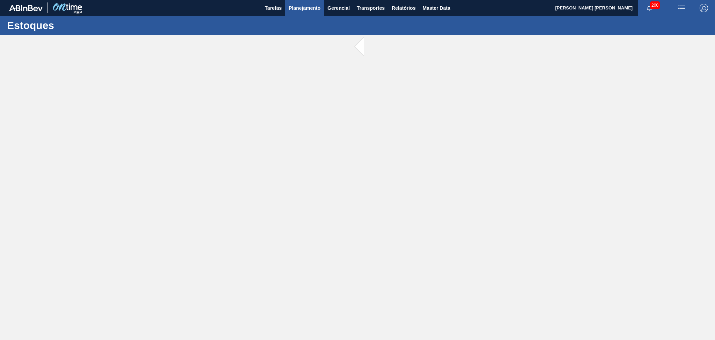
click at [312, 8] on span "Planejamento" at bounding box center [305, 8] width 32 height 8
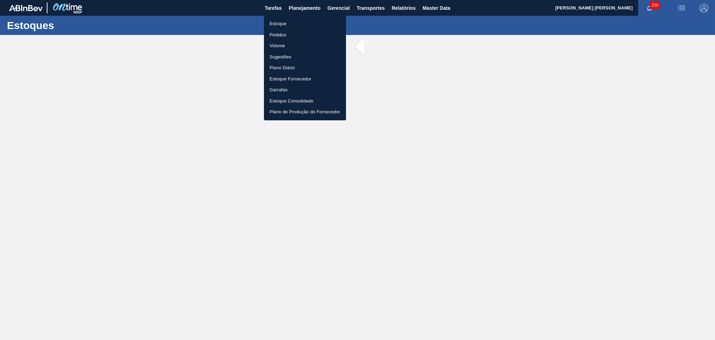
click at [282, 32] on li "Pedidos" at bounding box center [305, 34] width 82 height 11
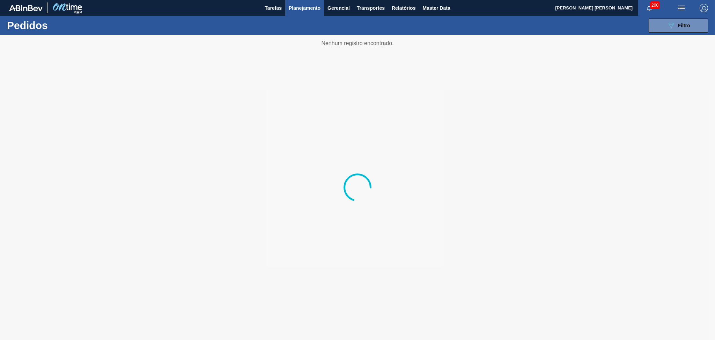
click at [654, 17] on div "089F7B8B-B2A5-4AFE-B5C0-19BA573D28AC Filtro Código Pedido Portal Códido PO SAP …" at bounding box center [411, 25] width 599 height 21
click at [663, 24] on button "089F7B8B-B2A5-4AFE-B5C0-19BA573D28AC Filtro" at bounding box center [678, 26] width 59 height 14
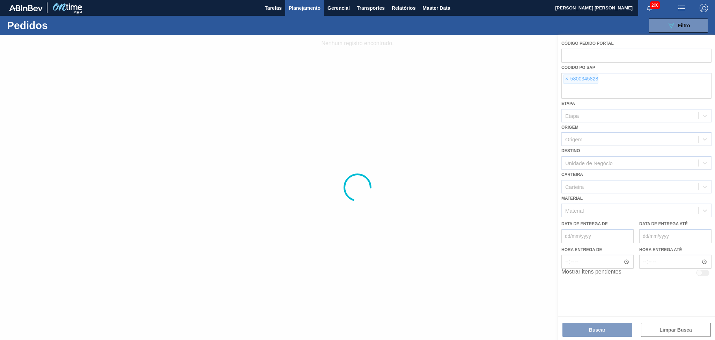
click at [569, 77] on div at bounding box center [357, 187] width 715 height 305
click at [567, 79] on div at bounding box center [357, 187] width 715 height 305
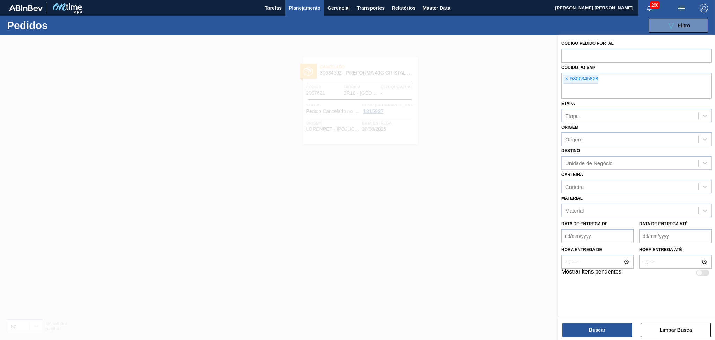
click at [567, 79] on span "×" at bounding box center [567, 79] width 7 height 8
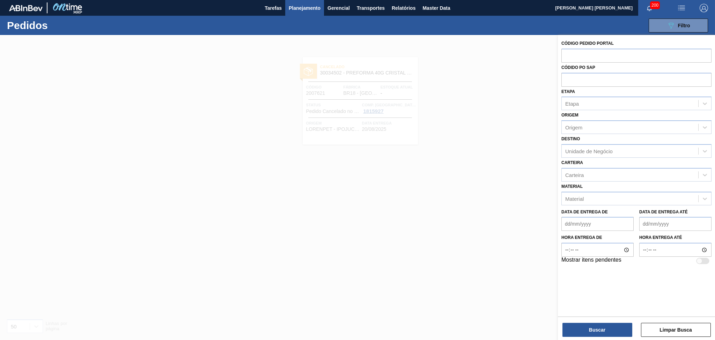
paste input "5800345832"
type input "5800345832"
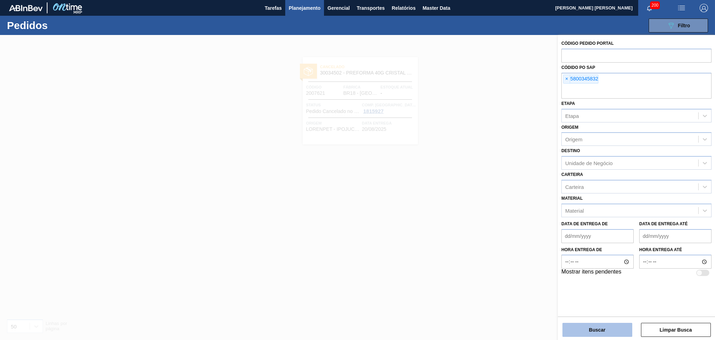
click at [600, 329] on button "Buscar" at bounding box center [598, 329] width 70 height 14
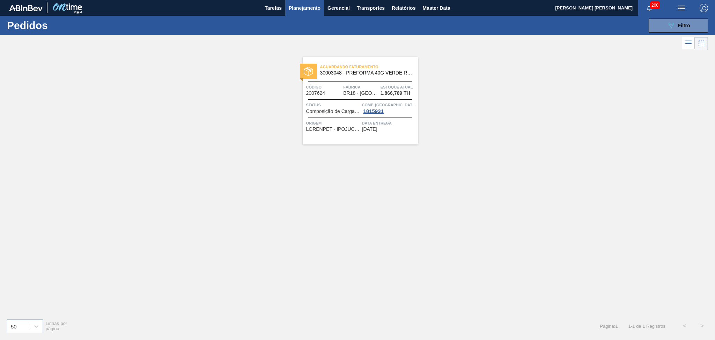
click at [414, 238] on div "Aguardando Faturamento 30003048 - PREFORMA 40G VERDE RECICLADA Código 2007624 F…" at bounding box center [357, 182] width 715 height 261
click at [296, 10] on span "Planejamento" at bounding box center [305, 8] width 32 height 8
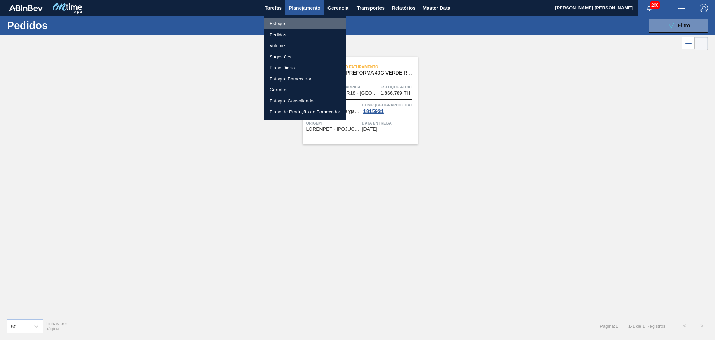
click at [278, 24] on li "Estoque" at bounding box center [305, 23] width 82 height 11
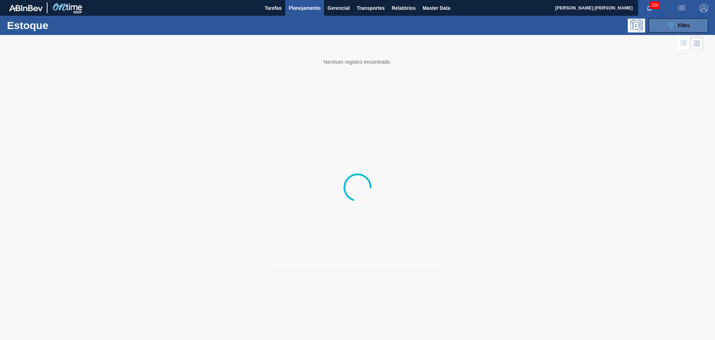
click at [689, 31] on button "089F7B8B-B2A5-4AFE-B5C0-19BA573D28AC Filtro" at bounding box center [678, 26] width 59 height 14
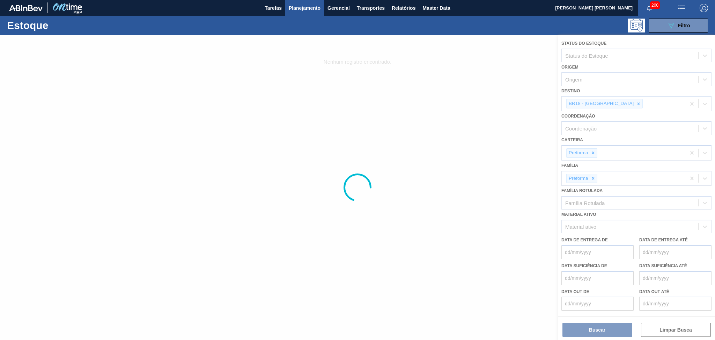
click at [617, 103] on div at bounding box center [357, 187] width 715 height 305
click at [616, 103] on div at bounding box center [357, 187] width 715 height 305
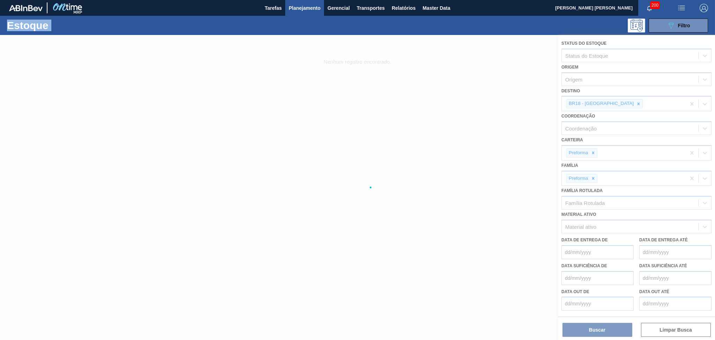
click at [616, 103] on div at bounding box center [357, 187] width 715 height 305
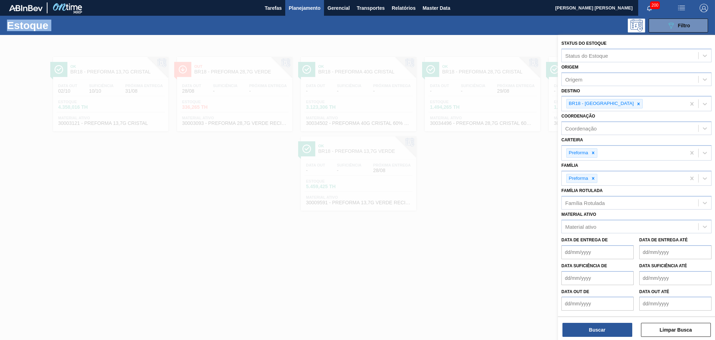
click at [638, 103] on icon at bounding box center [639, 103] width 2 height 2
click at [616, 103] on div "BR18 - [GEOGRAPHIC_DATA]" at bounding box center [624, 103] width 124 height 14
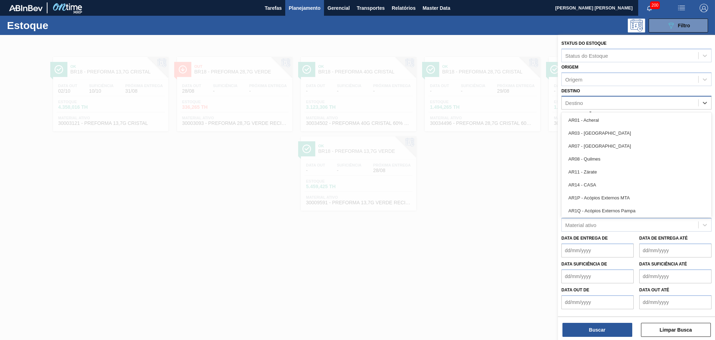
click at [610, 101] on div "Destino" at bounding box center [630, 103] width 137 height 10
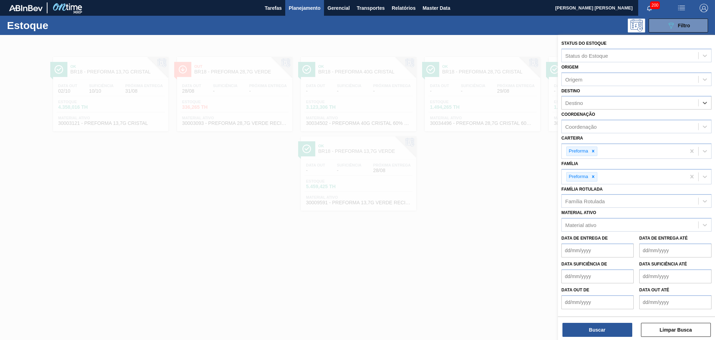
click at [577, 247] on de "Data de Entrega de" at bounding box center [598, 250] width 72 height 14
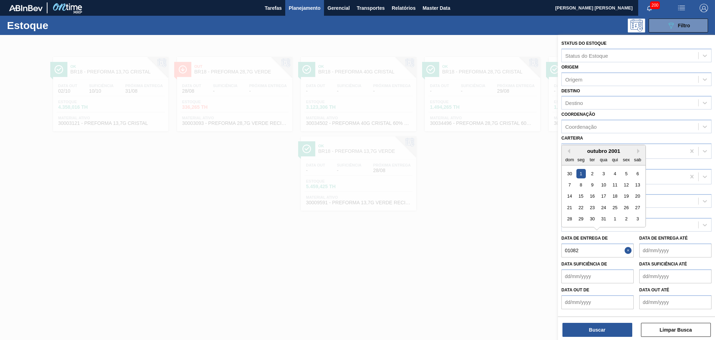
type de "010820"
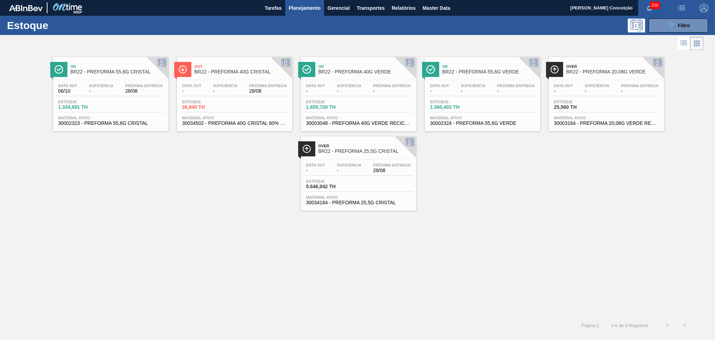
click at [221, 203] on div "Ok BR22 - PREFORMA 55,6G CRISTAL Data [DATE] Suficiência - Próxima Entrega 28/0…" at bounding box center [357, 131] width 715 height 159
click at [432, 8] on span "Master Data" at bounding box center [437, 8] width 28 height 8
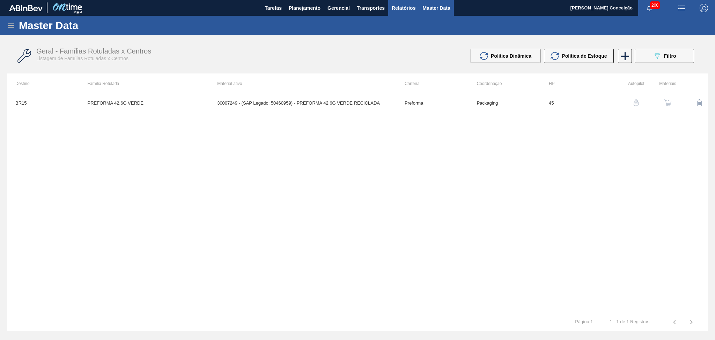
click at [408, 9] on span "Relatórios" at bounding box center [404, 8] width 24 height 8
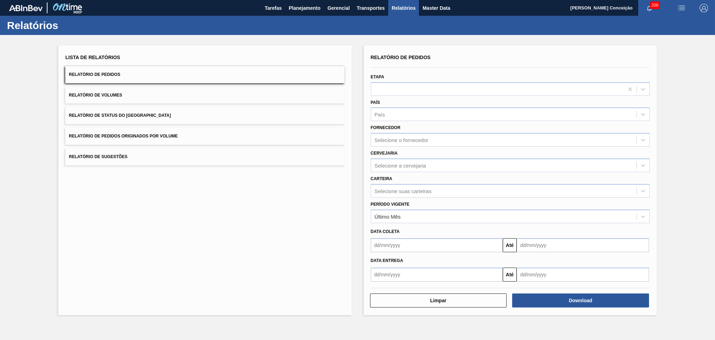
click at [130, 118] on button "Relatório de Status do [GEOGRAPHIC_DATA]" at bounding box center [204, 115] width 279 height 17
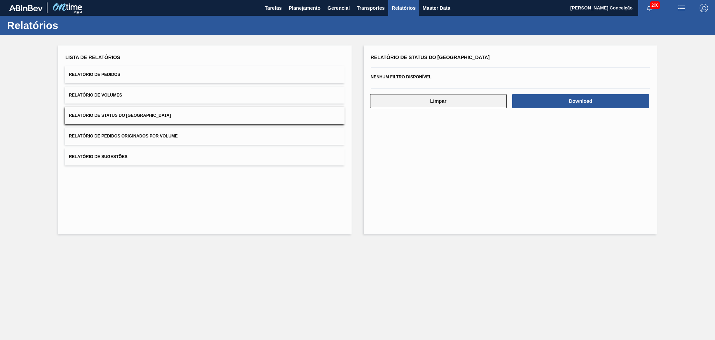
click at [462, 98] on button "Limpar" at bounding box center [438, 101] width 137 height 14
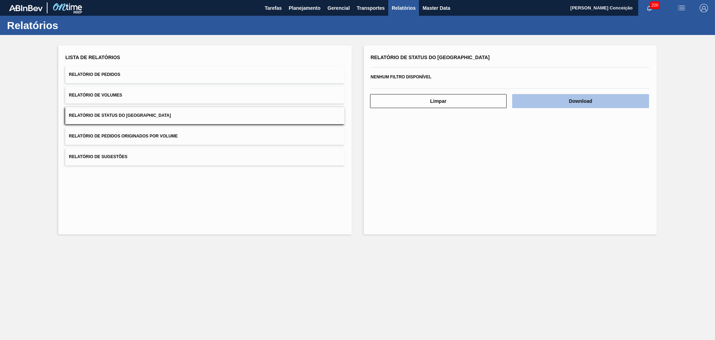
click at [558, 102] on button "Download" at bounding box center [580, 101] width 137 height 14
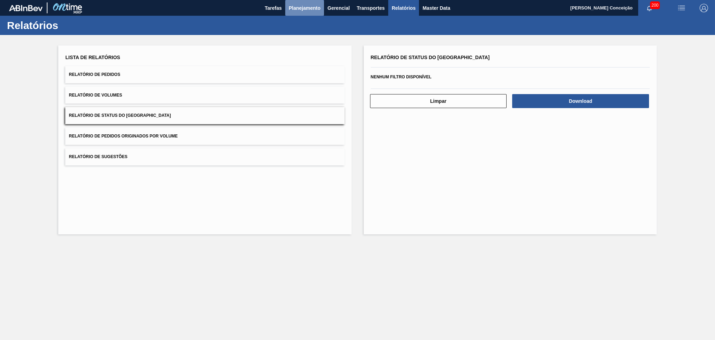
click at [299, 7] on span "Planejamento" at bounding box center [305, 8] width 32 height 8
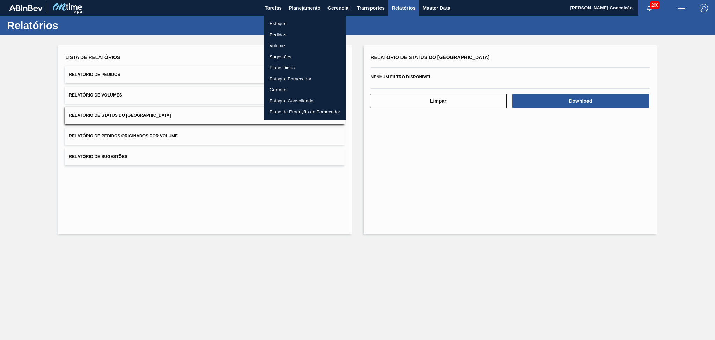
click at [278, 25] on li "Estoque" at bounding box center [305, 23] width 82 height 11
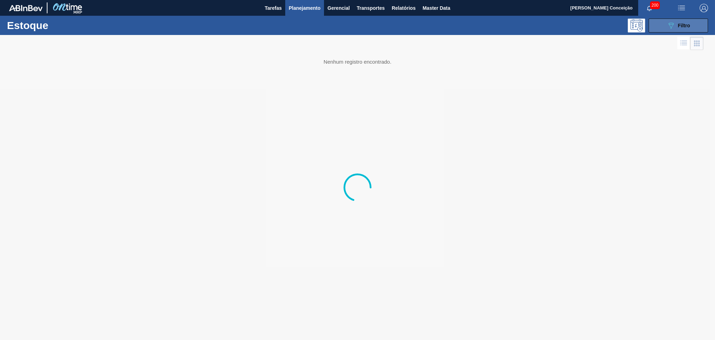
click at [678, 29] on div "089F7B8B-B2A5-4AFE-B5C0-19BA573D28AC Filtro" at bounding box center [678, 25] width 23 height 8
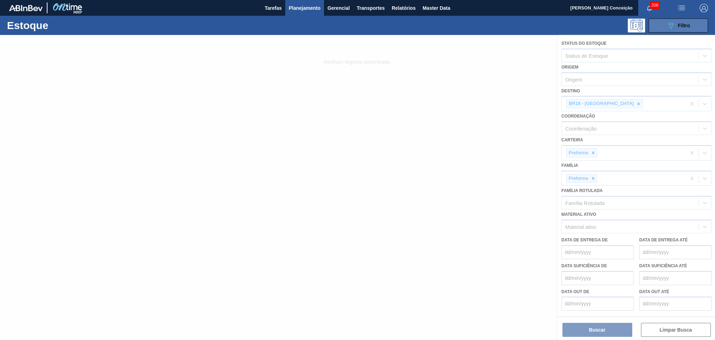
click at [678, 29] on div "089F7B8B-B2A5-4AFE-B5C0-19BA573D28AC Filtro" at bounding box center [678, 25] width 23 height 8
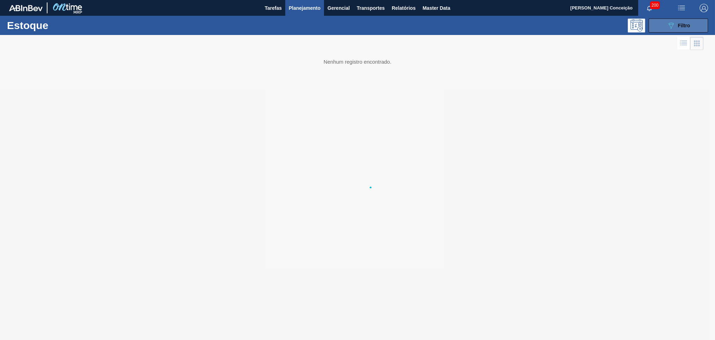
click at [679, 30] on button "089F7B8B-B2A5-4AFE-B5C0-19BA573D28AC Filtro" at bounding box center [678, 26] width 59 height 14
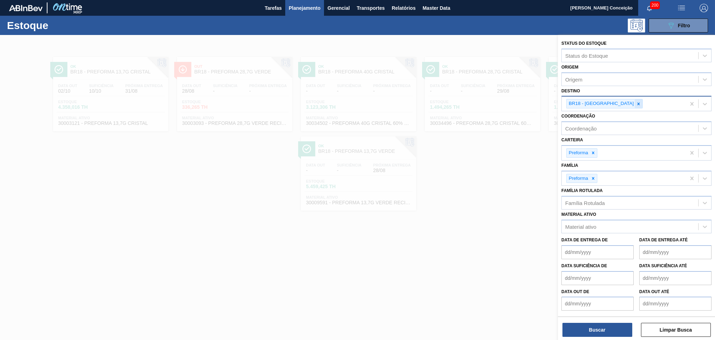
click at [638, 103] on icon at bounding box center [639, 103] width 2 height 2
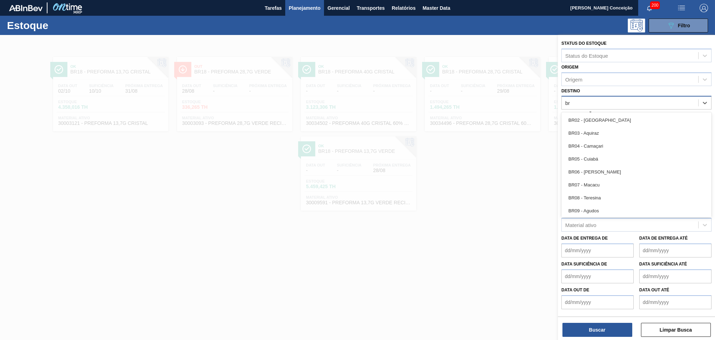
type input "b"
click at [613, 100] on div "Destino" at bounding box center [630, 103] width 137 height 10
type input "br04"
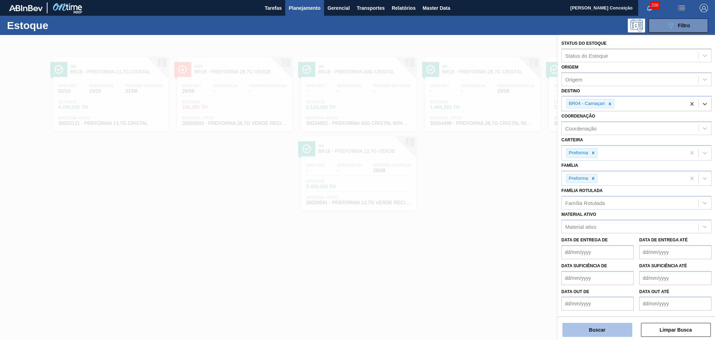
click at [573, 327] on button "Buscar" at bounding box center [598, 329] width 70 height 14
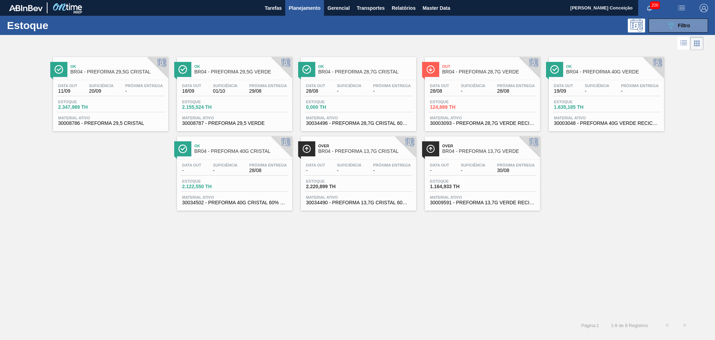
click at [194, 284] on div "Ok BR04 - PREFORMA 29,5G CRISTAL Data [DATE] Suficiência 20/09 Próxima Entrega …" at bounding box center [357, 184] width 715 height 264
click at [481, 168] on span "-" at bounding box center [473, 170] width 24 height 5
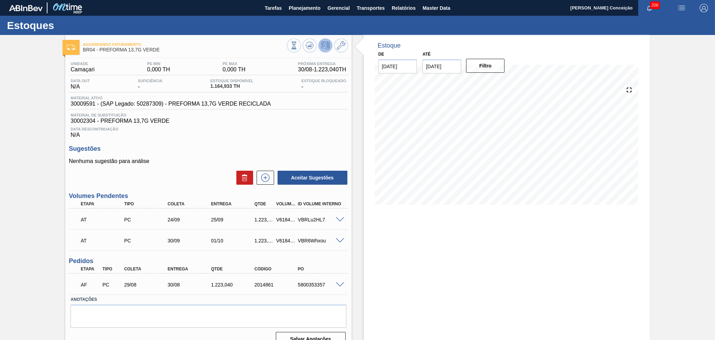
click at [215, 153] on div "Sugestões Nenhuma sugestão para análise Aceitar Sugestões" at bounding box center [208, 165] width 279 height 40
click at [316, 42] on div at bounding box center [317, 46] width 61 height 16
click at [310, 46] on icon at bounding box center [309, 45] width 5 height 3
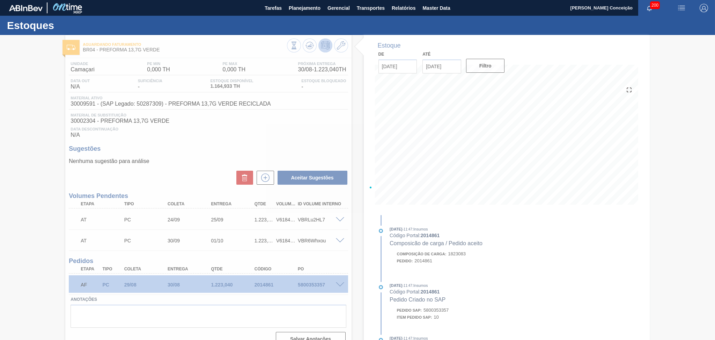
click at [359, 147] on div at bounding box center [357, 187] width 715 height 305
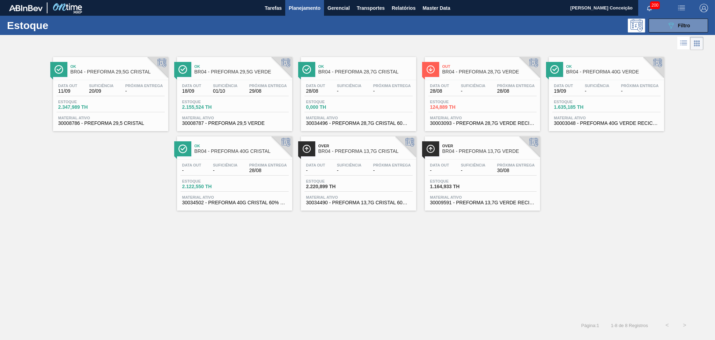
click at [481, 168] on span "-" at bounding box center [473, 170] width 24 height 5
click at [353, 164] on span "Suficiência" at bounding box center [349, 165] width 24 height 4
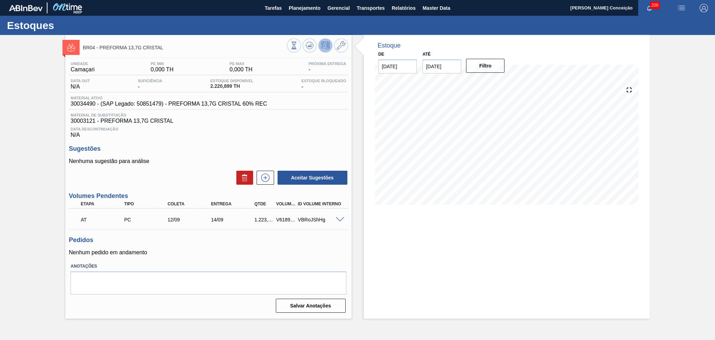
click at [204, 251] on p "Nenhum pedido em andamento" at bounding box center [208, 252] width 279 height 6
click at [306, 48] on icon at bounding box center [310, 45] width 8 height 8
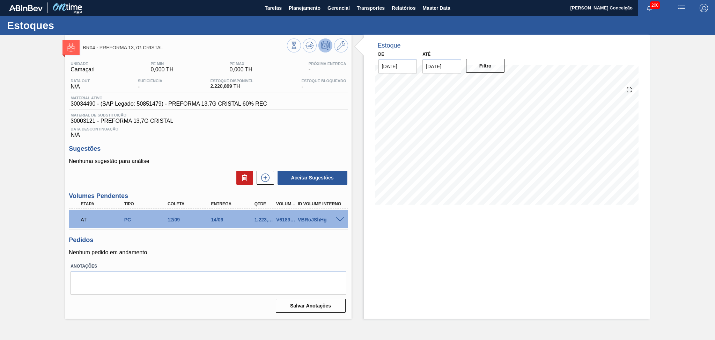
click at [322, 122] on span "30003121 - PREFORMA 13,7G CRISTAL" at bounding box center [209, 121] width 276 height 6
click at [450, 258] on div "Estoque De [DATE] Até [DATE] Filtro 30/08 Projeção de Estoque 2,220.899 [DOMAIN…" at bounding box center [507, 176] width 286 height 283
click at [193, 136] on div "Data Descontinuação N/A" at bounding box center [208, 131] width 279 height 14
click at [218, 135] on div "Data Descontinuação N/A" at bounding box center [208, 131] width 279 height 14
click at [196, 145] on h3 "Sugestões" at bounding box center [208, 148] width 279 height 7
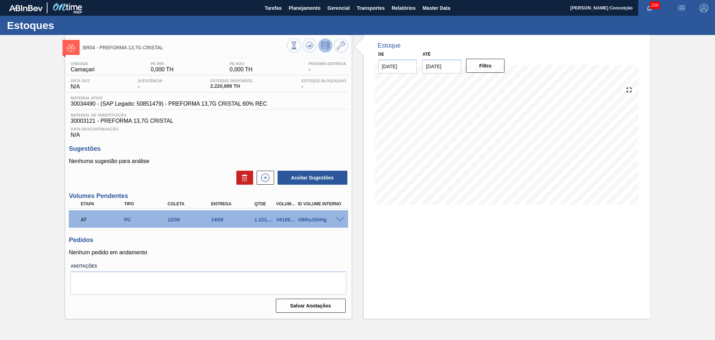
click at [275, 122] on span "30003121 - PREFORMA 13,7G CRISTAL" at bounding box center [209, 121] width 276 height 6
click at [358, 127] on div "Estoque De [DATE] Até [DATE] Filtro 07/09 Projeção de Estoque 1,420.907 [DOMAIN…" at bounding box center [501, 176] width 298 height 283
click at [224, 83] on div "Estoque Disponível 2.220,899 TH" at bounding box center [232, 84] width 46 height 11
click at [297, 46] on icon at bounding box center [294, 46] width 8 height 8
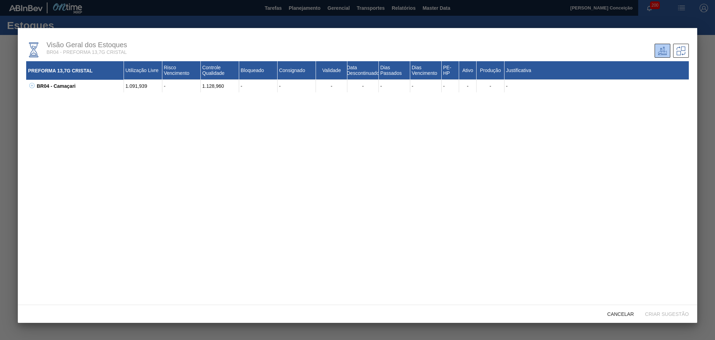
click at [31, 87] on icon at bounding box center [31, 85] width 5 height 5
click at [41, 98] on icon at bounding box center [41, 98] width 0 height 2
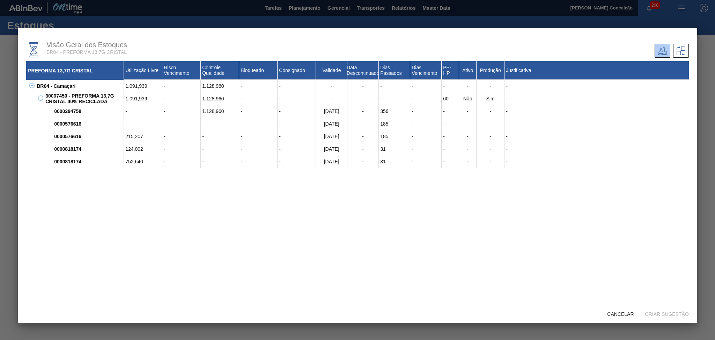
click at [336, 136] on div "[DATE]" at bounding box center [331, 136] width 31 height 13
click at [42, 98] on icon at bounding box center [40, 97] width 5 height 5
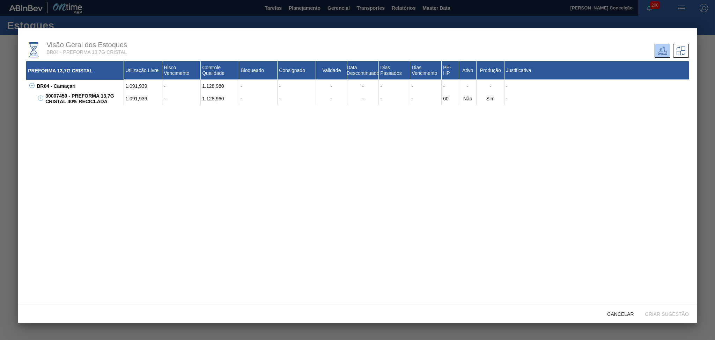
click at [42, 98] on icon at bounding box center [40, 97] width 5 height 5
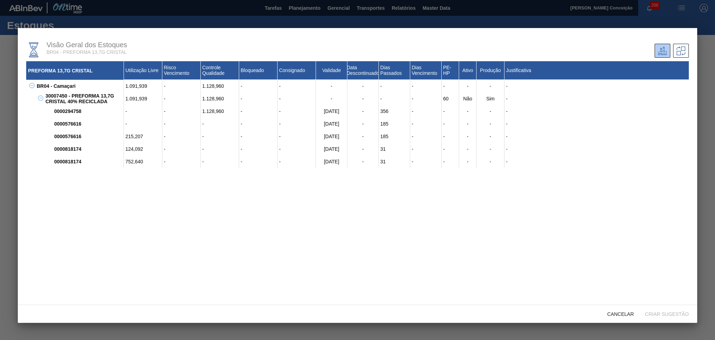
click at [330, 118] on div "[DATE]" at bounding box center [331, 123] width 31 height 13
click at [337, 125] on div "[DATE]" at bounding box center [331, 123] width 31 height 13
click at [334, 110] on div "[DATE]" at bounding box center [331, 111] width 31 height 13
click at [224, 111] on div "1.128,960" at bounding box center [220, 111] width 38 height 13
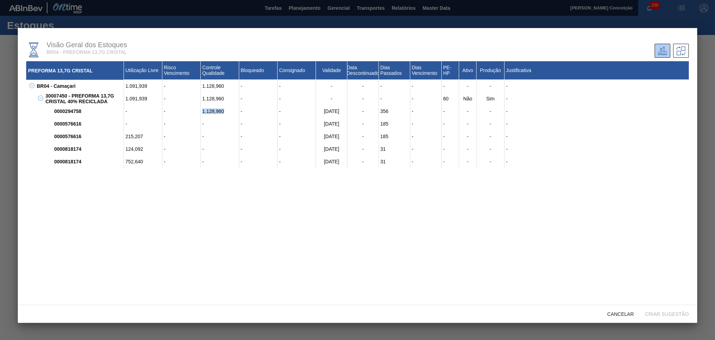
drag, startPoint x: 203, startPoint y: 109, endPoint x: 224, endPoint y: 110, distance: 20.6
click at [224, 110] on div "1.128,960" at bounding box center [220, 111] width 38 height 13
copy div "1.128,960"
click at [172, 185] on div "PREFORMA 13,7G CRISTAL Utilização Livre Risco Vencimento Controle Qualidade Blo…" at bounding box center [357, 180] width 663 height 238
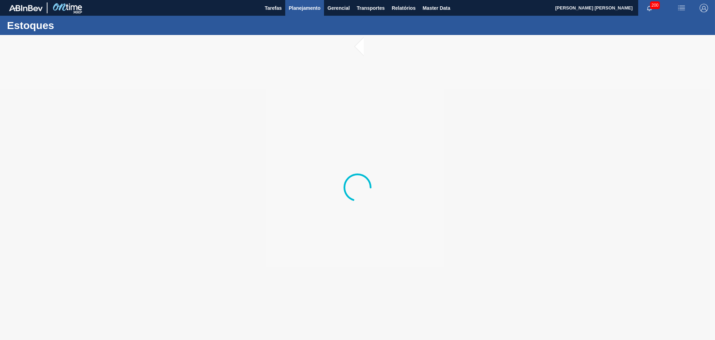
click at [309, 8] on span "Planejamento" at bounding box center [305, 8] width 32 height 8
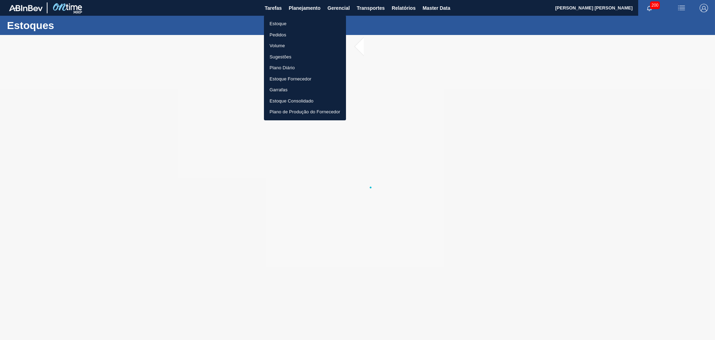
click at [285, 24] on li "Estoque" at bounding box center [305, 23] width 82 height 11
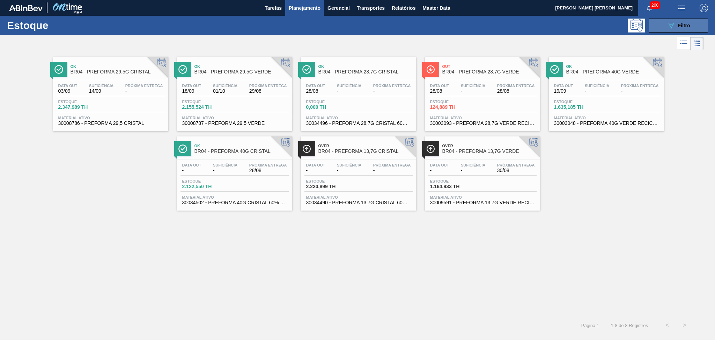
click at [660, 25] on button "089F7B8B-B2A5-4AFE-B5C0-19BA573D28AC Filtro" at bounding box center [678, 26] width 59 height 14
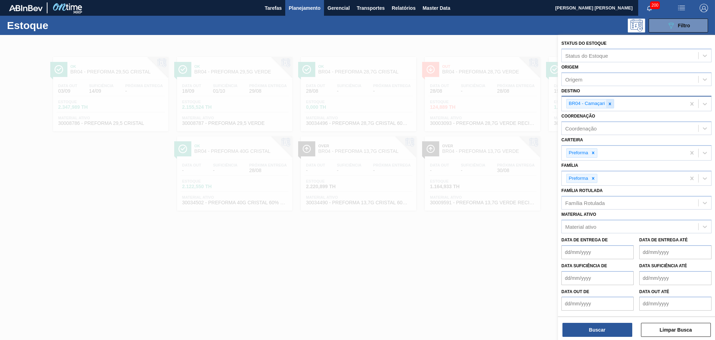
click at [608, 102] on icon at bounding box center [610, 103] width 5 height 5
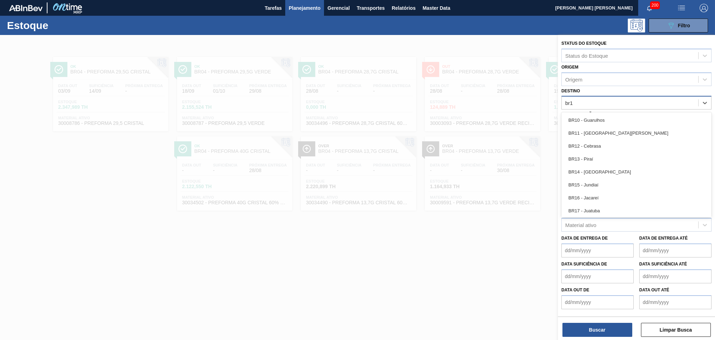
type input "br18"
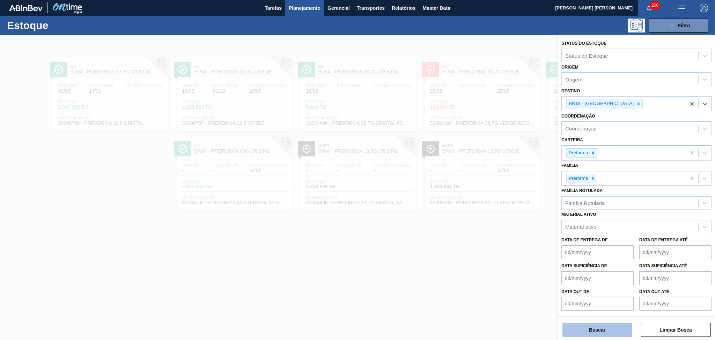
click at [592, 330] on button "Buscar" at bounding box center [598, 329] width 70 height 14
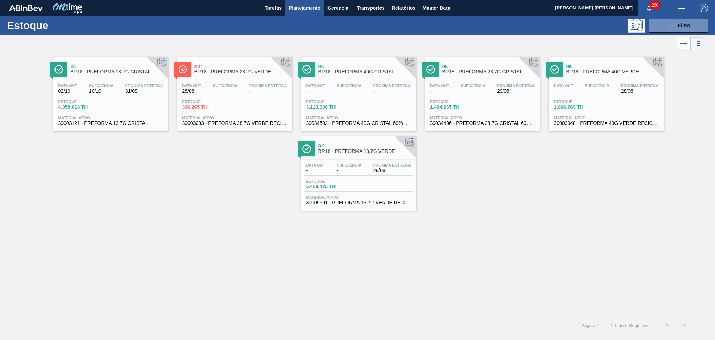
click at [216, 159] on div "Ok BR18 - PREFORMA 13,7G CRISTAL Data out 02/10 Suficiência 10/10 Próxima Entre…" at bounding box center [357, 131] width 715 height 159
click at [507, 178] on div "Ok BR18 - PREFORMA 13,7G CRISTAL Data out 02/10 Suficiência 10/10 Próxima Entre…" at bounding box center [357, 131] width 715 height 159
click at [104, 83] on div "Data out 02/10 Suficiência 10/10 Próxima Entrega 31/08 Estoque 4.358,016 TH Mat…" at bounding box center [110, 104] width 115 height 48
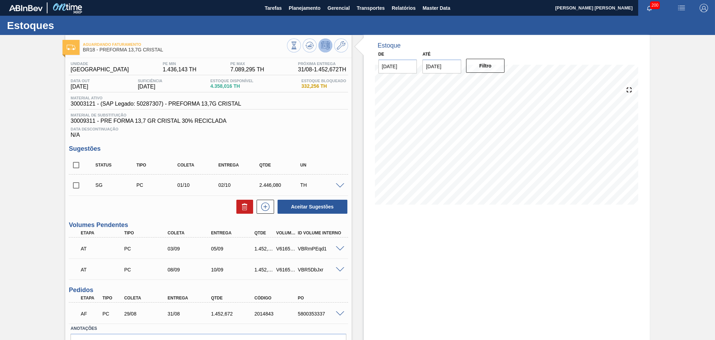
click at [352, 123] on div "Estoque De [DATE] Até [DATE] Filtro 28/08 Projeção de Estoque 4,358.016 [DOMAIN…" at bounding box center [501, 207] width 298 height 345
click at [292, 49] on icon at bounding box center [294, 49] width 5 height 1
click at [308, 46] on icon at bounding box center [310, 45] width 8 height 8
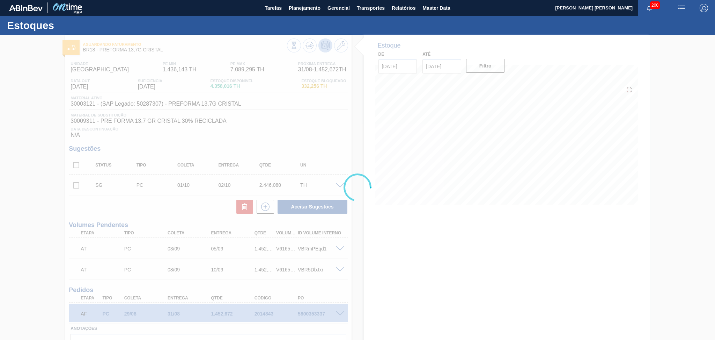
click at [284, 119] on div at bounding box center [357, 187] width 715 height 305
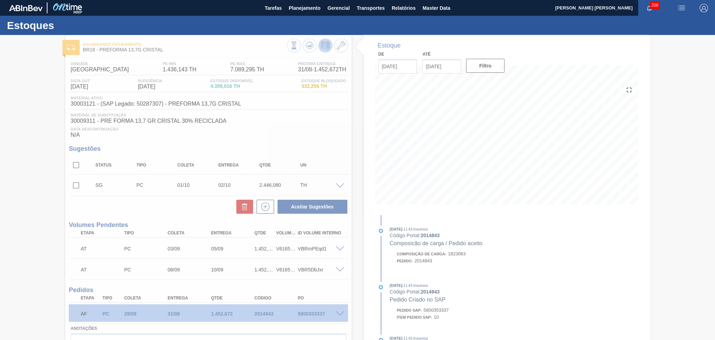
click at [314, 136] on div at bounding box center [357, 187] width 715 height 305
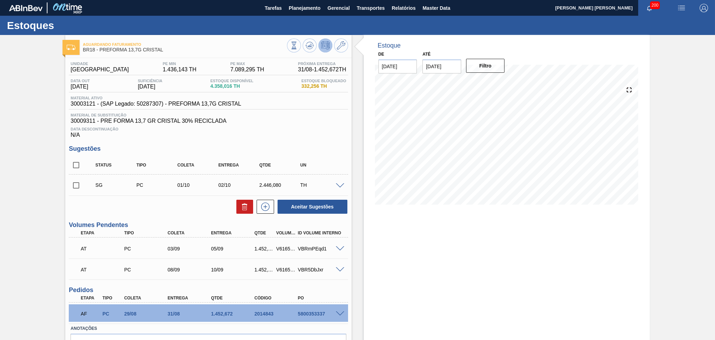
click at [361, 286] on div "Estoque De 28/08/2025 Até 30/09/2025 Filtro 28/08 Projeção de Estoque 4,358.016…" at bounding box center [501, 207] width 298 height 345
click at [357, 265] on div "Estoque De 28/08/2025 Até 30/09/2025 Filtro 28/08 Projeção de Estoque 4,358.016…" at bounding box center [501, 207] width 298 height 345
click at [263, 136] on div "Data Descontinuação N/A" at bounding box center [208, 131] width 279 height 14
click at [390, 265] on div "Estoque De 28/08/2025 Até 30/09/2025 Filtro 28/08 Projeção de Estoque 4,358.016…" at bounding box center [507, 207] width 286 height 345
click at [414, 253] on div "Estoque De 28/08/2025 Até 30/09/2025 Filtro 28/08 Projeção de Estoque 4,358.016…" at bounding box center [507, 207] width 286 height 345
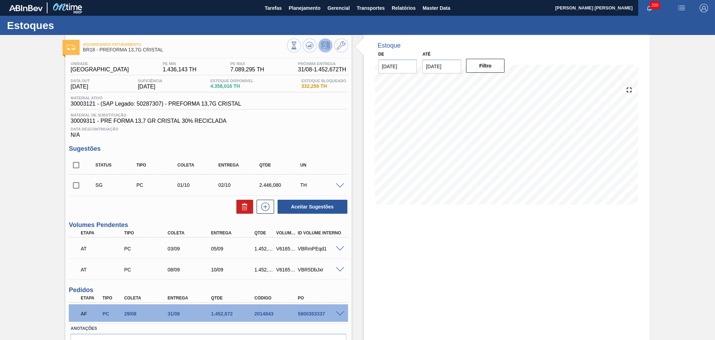
click at [0, 124] on div "Aguardando Faturamento BR18 - PREFORMA 13,7G CRISTAL Unidade Pernambuco PE MIN …" at bounding box center [357, 207] width 715 height 345
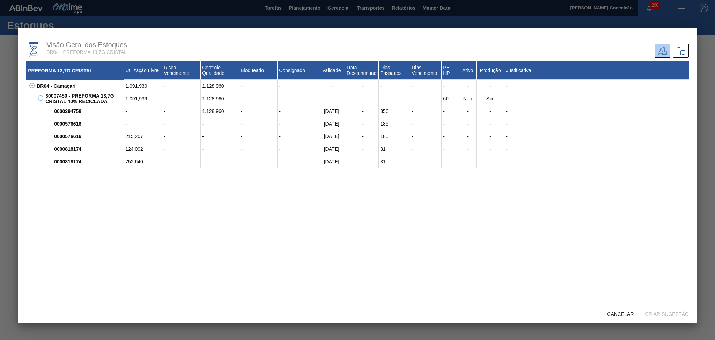
click at [268, 203] on div "PREFORMA 13,7G CRISTAL Utilização Livre Risco Vencimento Controle Qualidade Blo…" at bounding box center [357, 180] width 663 height 238
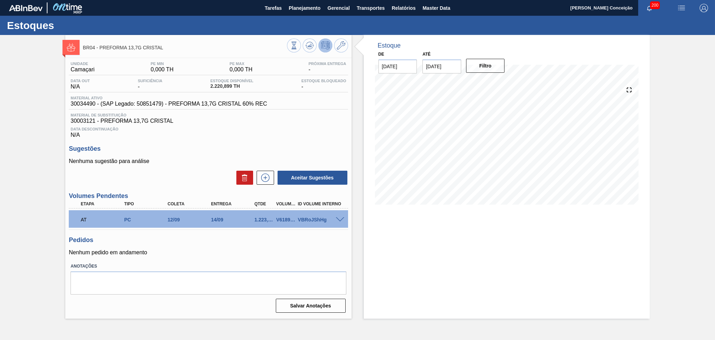
click at [183, 176] on div "Aceitar Sugestões" at bounding box center [208, 177] width 279 height 15
click at [200, 145] on h3 "Sugestões" at bounding box center [208, 148] width 279 height 7
click at [189, 144] on div "Unidade Camaçari PE MIN 0,000 TH PE MAX 0,000 TH Próxima Entrega - Data out N/A…" at bounding box center [208, 186] width 286 height 257
click at [291, 141] on div "Unidade Camaçari PE MIN 0,000 TH PE MAX 0,000 TH Próxima Entrega - Data out N/A…" at bounding box center [208, 186] width 286 height 257
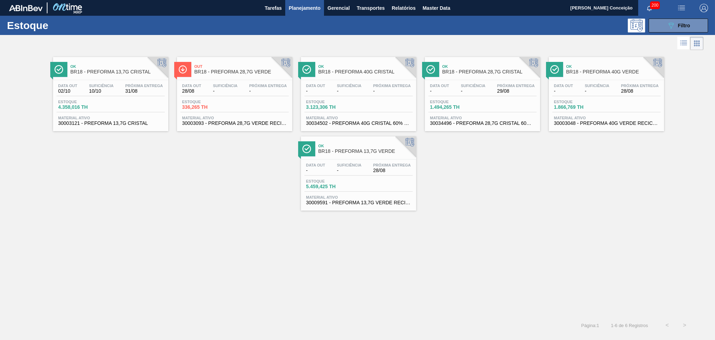
click at [212, 192] on div "Ok BR18 - PREFORMA 13,7G CRISTAL Data out 02/10 Suficiência 10/10 Próxima Entre…" at bounding box center [357, 131] width 715 height 159
click at [158, 181] on div "Ok BR18 - PREFORMA 13,7G CRISTAL Data out 02/10 Suficiência 10/10 Próxima Entre…" at bounding box center [357, 131] width 715 height 159
click at [157, 203] on div "Ok BR18 - PREFORMA 13,7G CRISTAL Data out 02/10 Suficiência 10/10 Próxima Entre…" at bounding box center [357, 131] width 715 height 159
click at [173, 171] on div "Ok BR18 - PREFORMA 13,7G CRISTAL Data out 02/10 Suficiência 10/10 Próxima Entre…" at bounding box center [357, 131] width 715 height 159
click at [125, 190] on div "Ok BR18 - PREFORMA 13,7G CRISTAL Data out 02/10 Suficiência 10/10 Próxima Entre…" at bounding box center [357, 131] width 715 height 159
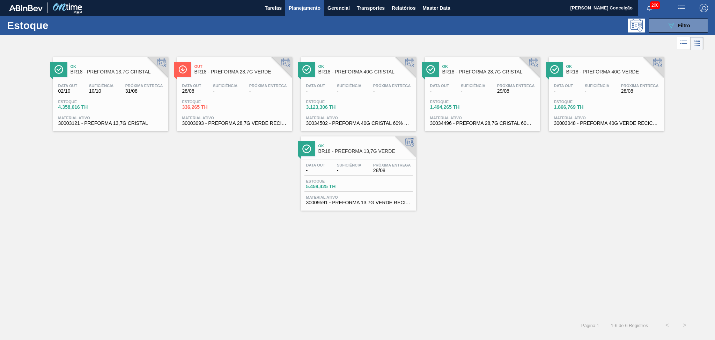
click at [652, 240] on div "Ok BR18 - PREFORMA 13,7G CRISTAL Data out 02/10 Suficiência 10/10 Próxima Entre…" at bounding box center [357, 184] width 715 height 264
click at [673, 19] on button "089F7B8B-B2A5-4AFE-B5C0-19BA573D28AC Filtro" at bounding box center [678, 26] width 59 height 14
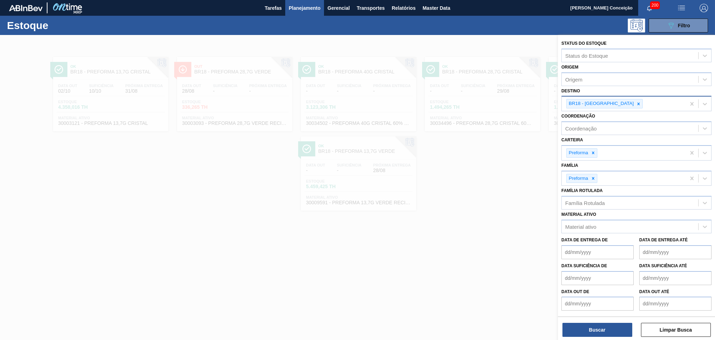
click at [635, 102] on div at bounding box center [639, 103] width 8 height 9
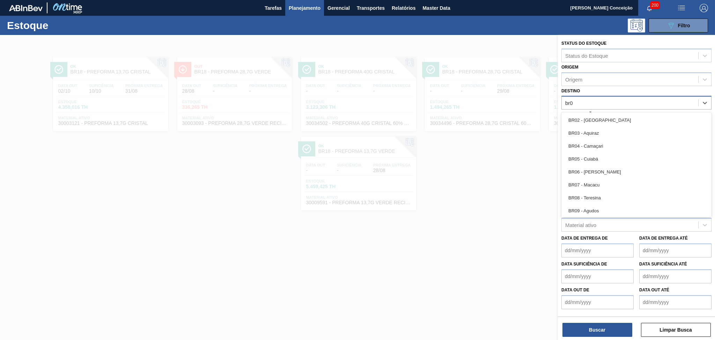
type input "br03"
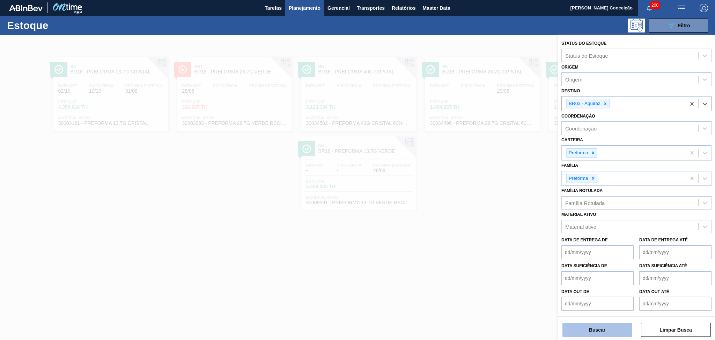
drag, startPoint x: 569, startPoint y: 337, endPoint x: 572, endPoint y: 333, distance: 5.5
click at [570, 336] on div "Status do Estoque Status do Estoque Origem Origem Destino option BR03 - Aquiraz…" at bounding box center [636, 188] width 157 height 306
click at [574, 331] on button "Buscar" at bounding box center [598, 329] width 70 height 14
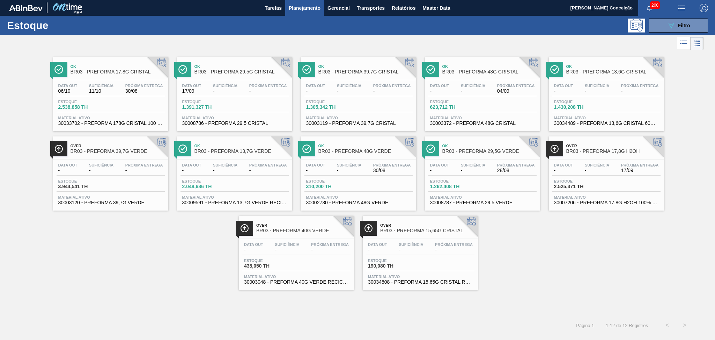
click at [454, 161] on div "Data out - Suficiência - Próxima Entrega 28/08 Estoque 1.262,408 TH Material at…" at bounding box center [482, 183] width 115 height 48
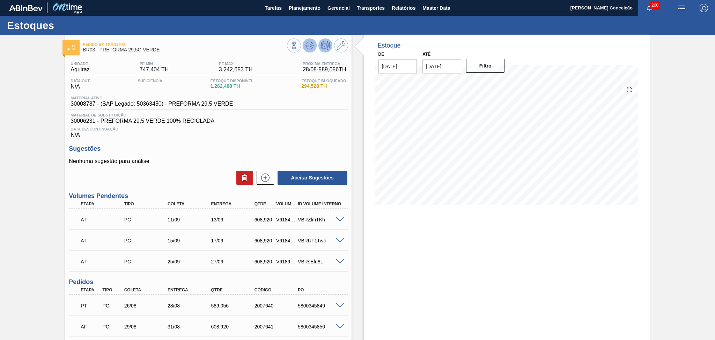
click at [308, 50] on button at bounding box center [310, 45] width 14 height 14
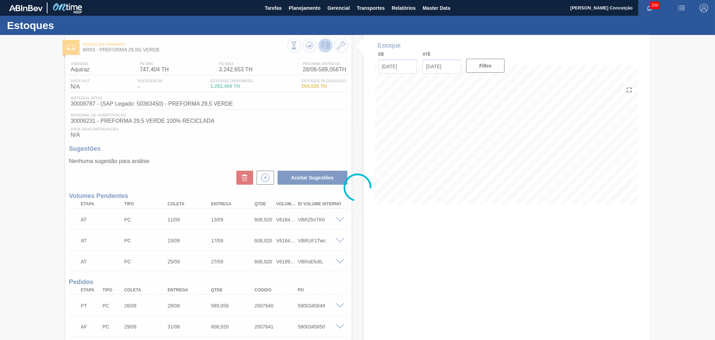
click at [244, 124] on div at bounding box center [357, 187] width 715 height 305
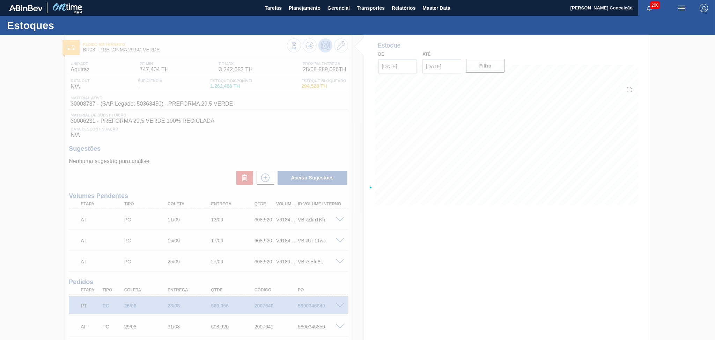
click at [280, 121] on div at bounding box center [357, 187] width 715 height 305
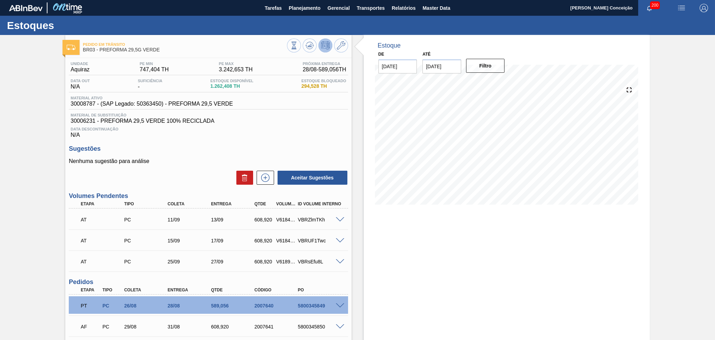
click at [364, 228] on div "Estoque De [DATE] Até [DATE] Filtro" at bounding box center [507, 224] width 286 height 379
click at [383, 257] on div "Estoque De 28/08/2025 Até 30/09/2025 Filtro 15/09 Projeção de Estoque 2,158.22 …" at bounding box center [507, 224] width 286 height 379
click at [302, 6] on span "Planejamento" at bounding box center [305, 8] width 32 height 8
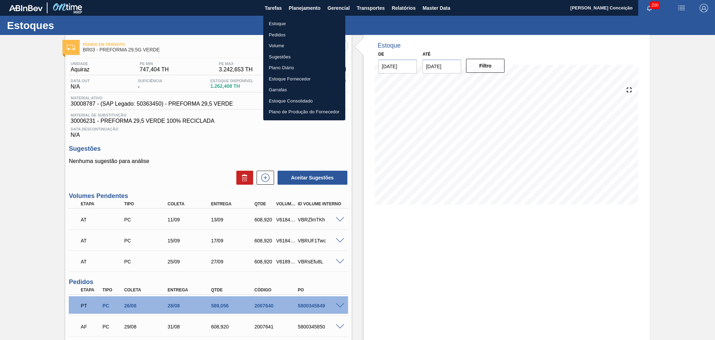
click at [279, 19] on li "Estoque" at bounding box center [304, 23] width 82 height 11
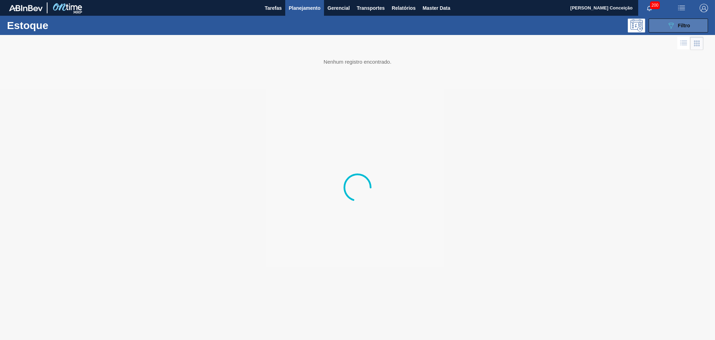
click at [655, 28] on button "089F7B8B-B2A5-4AFE-B5C0-19BA573D28AC Filtro" at bounding box center [678, 26] width 59 height 14
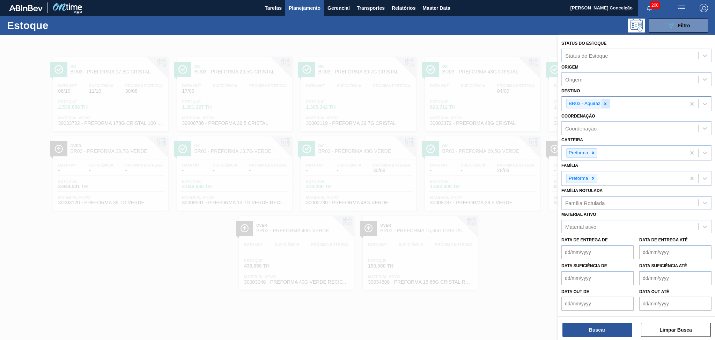
click at [604, 104] on icon at bounding box center [605, 103] width 5 height 5
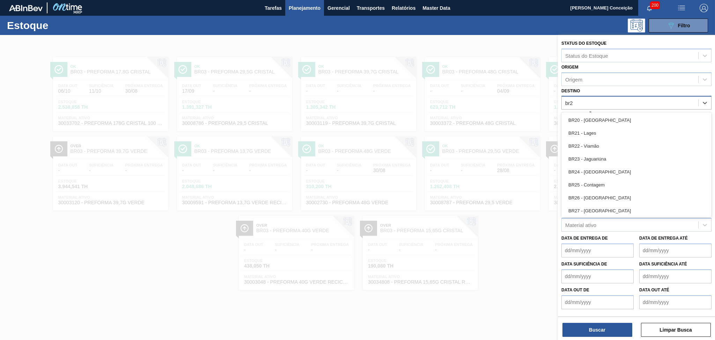
type input "br22"
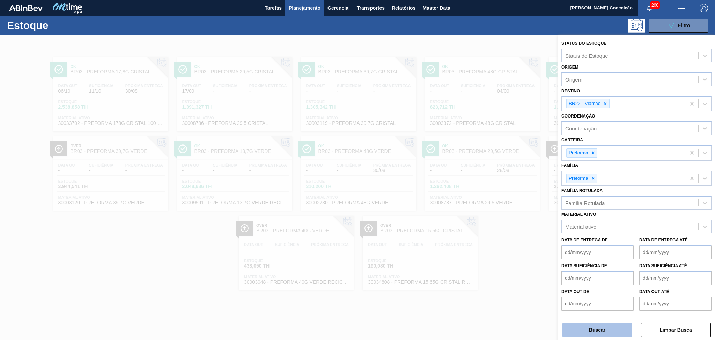
click at [590, 331] on button "Buscar" at bounding box center [598, 329] width 70 height 14
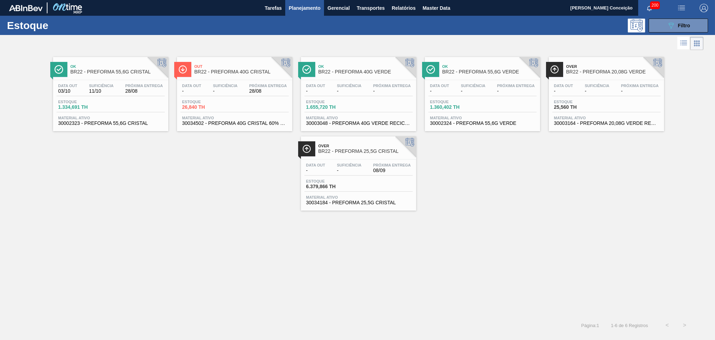
click at [490, 87] on div "Data out - Suficiência - Próxima Entrega -" at bounding box center [483, 89] width 108 height 13
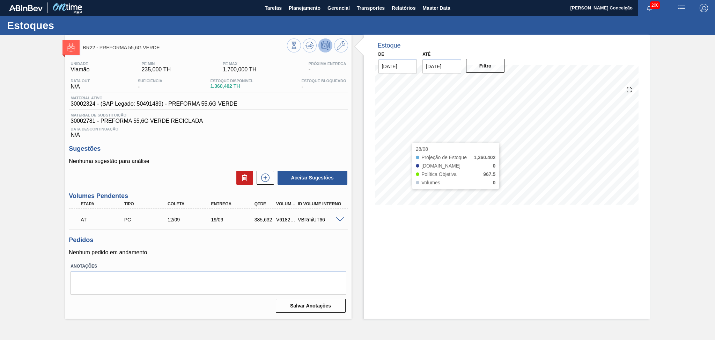
click at [356, 180] on div "Estoque De 28/08/2025 Até 30/09/2025 Filtro 28/08 Projeção de Estoque 1,360.402…" at bounding box center [501, 176] width 298 height 283
click at [282, 127] on div "Data Descontinuação N/A" at bounding box center [208, 131] width 279 height 14
click at [79, 107] on div "Material ativo 30002324 - (SAP Legado: 50491489) - PREFORMA 55,6G VERDE" at bounding box center [208, 103] width 279 height 14
copy span "30002324"
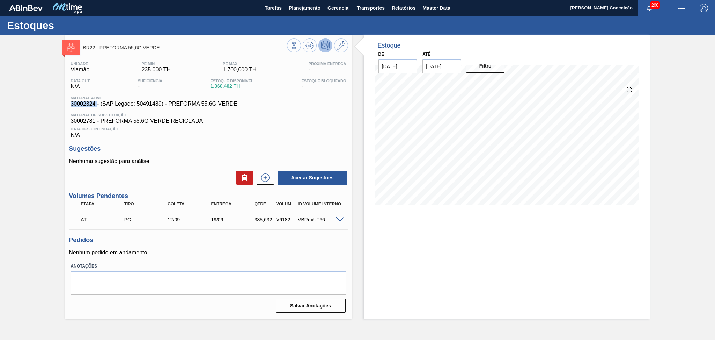
click at [87, 124] on div "Data Descontinuação N/A" at bounding box center [208, 131] width 279 height 14
click at [85, 119] on span "30002781 - PREFORMA 55,6G VERDE RECICLADA" at bounding box center [209, 121] width 276 height 6
copy span "30002781"
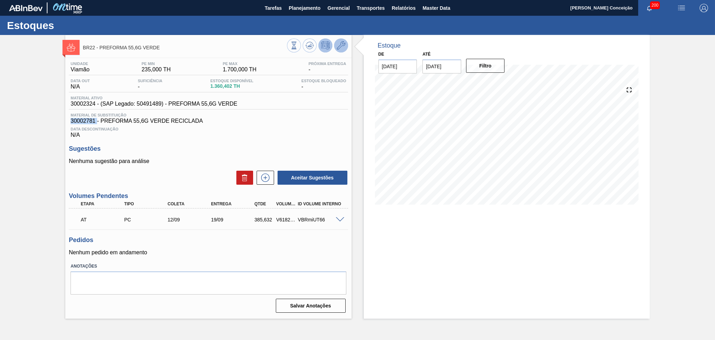
click at [339, 49] on icon at bounding box center [341, 45] width 8 height 8
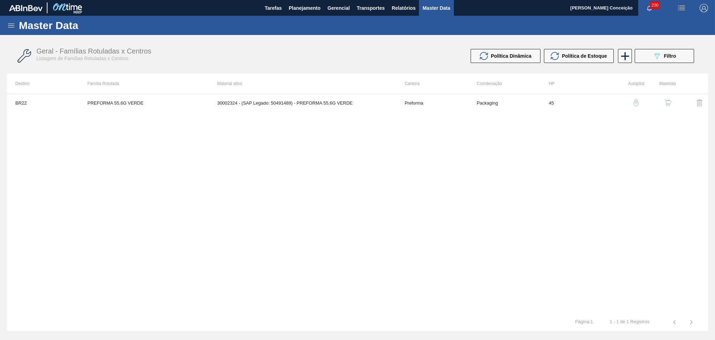
click at [672, 104] on div "button" at bounding box center [668, 102] width 8 height 7
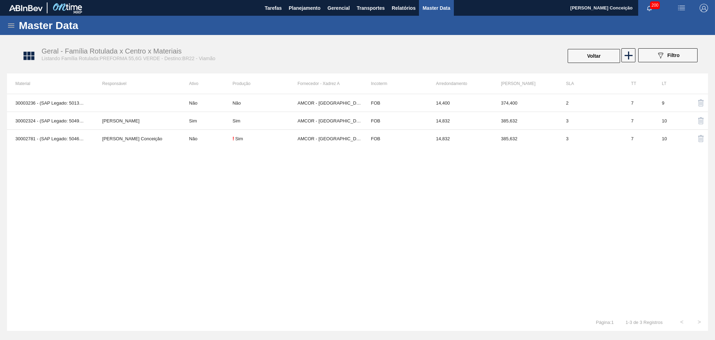
click at [116, 169] on div "30003236 - (SAP Legado: 50131115) - PREFORMA SHORT FINISH 55,6G VERDE GA -3 Não…" at bounding box center [357, 203] width 701 height 219
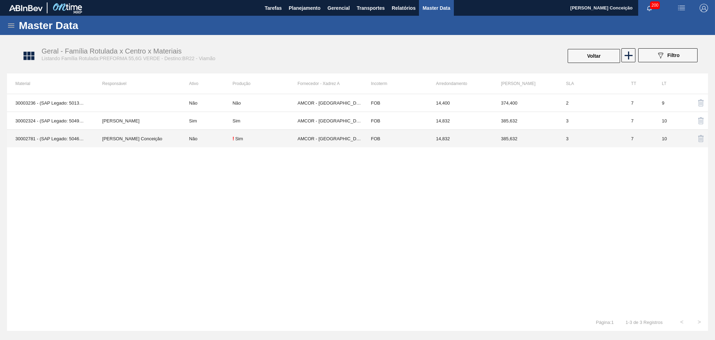
click at [96, 173] on div "30003236 - (SAP Legado: 50131115) - PREFORMA SHORT FINISH 55,6G VERDE GA -3 Não…" at bounding box center [357, 203] width 701 height 219
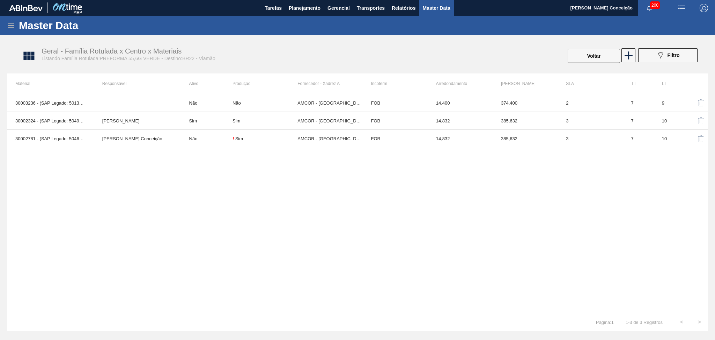
click at [261, 248] on div "30003236 - (SAP Legado: 50131115) - PREFORMA SHORT FINISH 55,6G VERDE GA -3 Não…" at bounding box center [357, 203] width 701 height 219
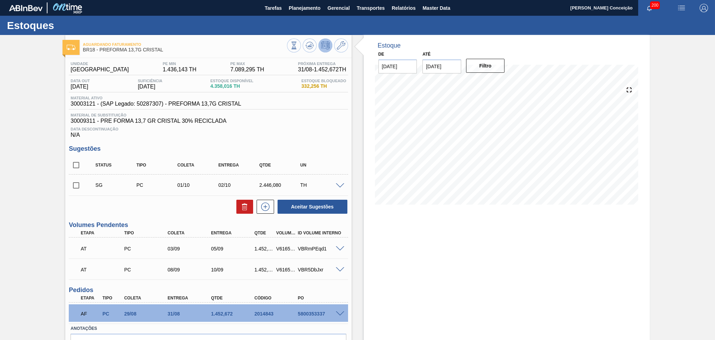
click at [370, 165] on div "Estoque De [DATE] Até [DATE] Filtro 05/09 Projeção de Estoque 4,263.372 [DOMAIN…" at bounding box center [507, 125] width 286 height 180
click at [312, 146] on h3 "Sugestões" at bounding box center [208, 148] width 279 height 7
click at [297, 8] on span "Planejamento" at bounding box center [305, 8] width 32 height 8
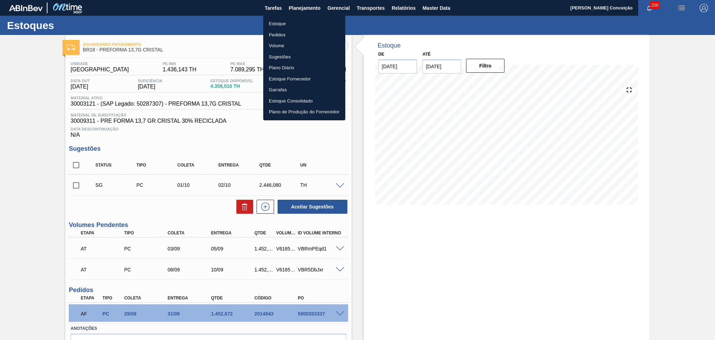
click at [281, 25] on li "Estoque" at bounding box center [304, 23] width 82 height 11
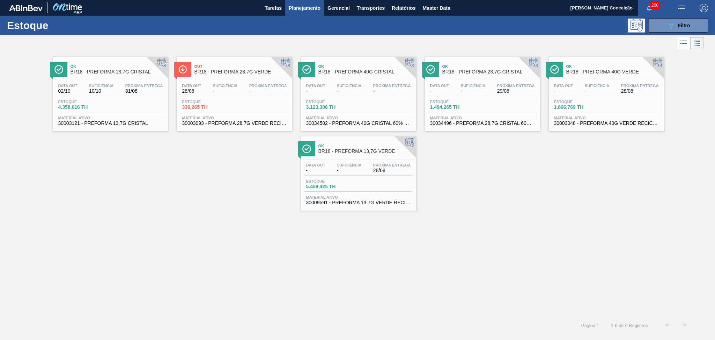
click at [59, 178] on div "Ok BR18 - PREFORMA 13,7G CRISTAL Data out 02/10 Suficiência 10/10 Próxima Entre…" at bounding box center [357, 131] width 715 height 159
click at [214, 138] on div "Ok BR18 - PREFORMA 13,7G CRISTAL Data out 02/10 Suficiência 10/10 Próxima Entre…" at bounding box center [357, 131] width 715 height 159
click at [171, 167] on div "Ok BR18 - PREFORMA 13,7G CRISTAL Data out 02/10 Suficiência 10/10 Próxima Entre…" at bounding box center [357, 131] width 715 height 159
click at [229, 179] on div "Ok BR18 - PREFORMA 13,7G CRISTAL Data out 02/10 Suficiência 10/10 Próxima Entre…" at bounding box center [357, 131] width 715 height 159
click at [146, 213] on div "Ok BR18 - PREFORMA 13,7G CRISTAL Data out 02/10 Suficiência 10/10 Próxima Entre…" at bounding box center [357, 184] width 715 height 264
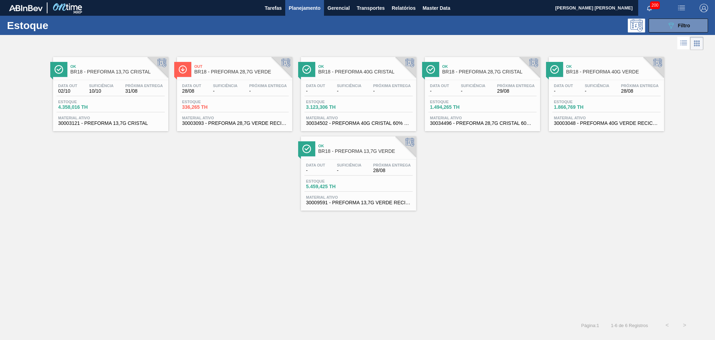
click at [150, 159] on div "Ok BR18 - PREFORMA 13,7G CRISTAL Data out 02/10 Suficiência 10/10 Próxima Entre…" at bounding box center [357, 131] width 715 height 159
click at [356, 174] on div "Data out - Suficiência - Próxima Entrega 28/08" at bounding box center [359, 169] width 108 height 13
